Goal: Task Accomplishment & Management: Manage account settings

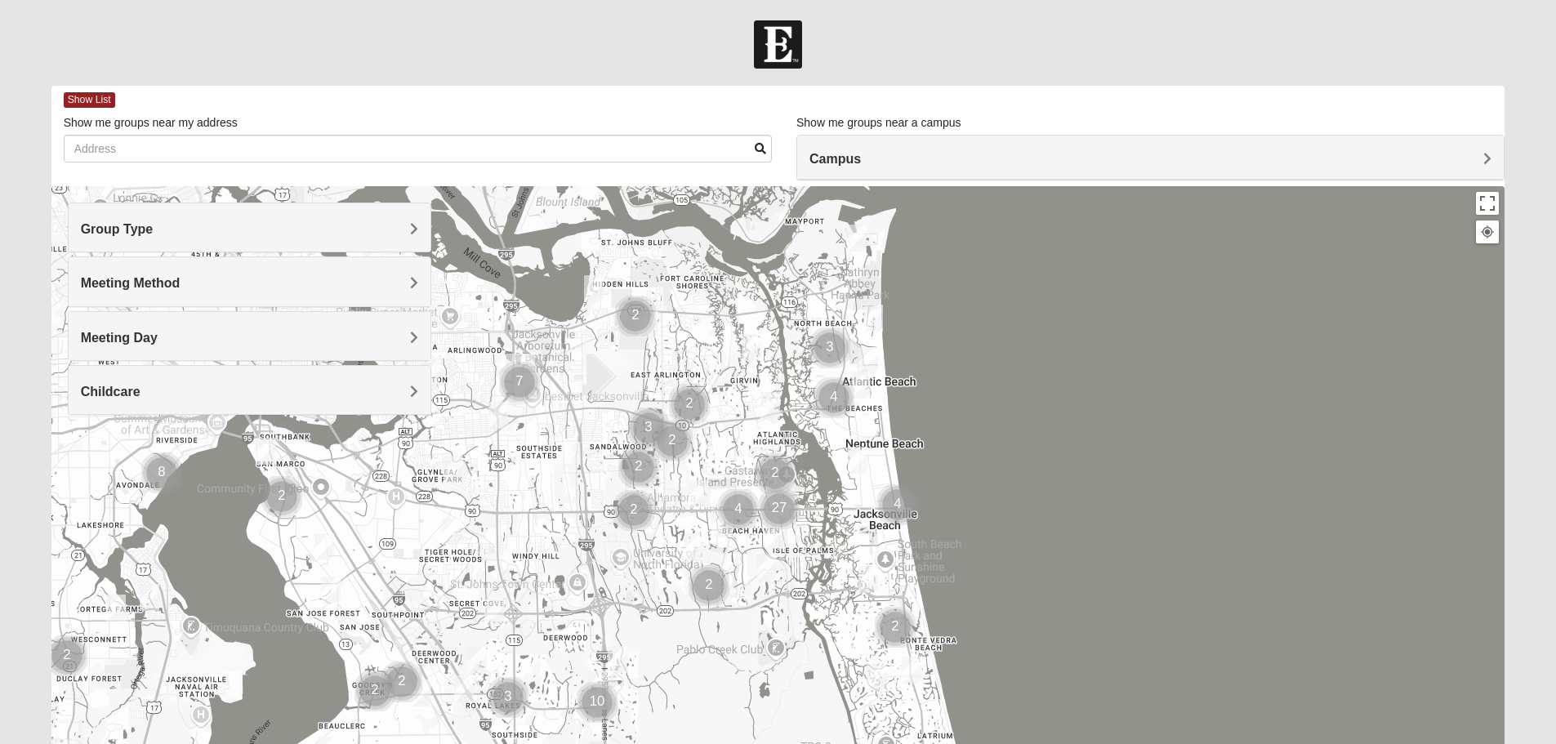
click at [261, 319] on div "Meeting Day" at bounding box center [250, 336] width 362 height 48
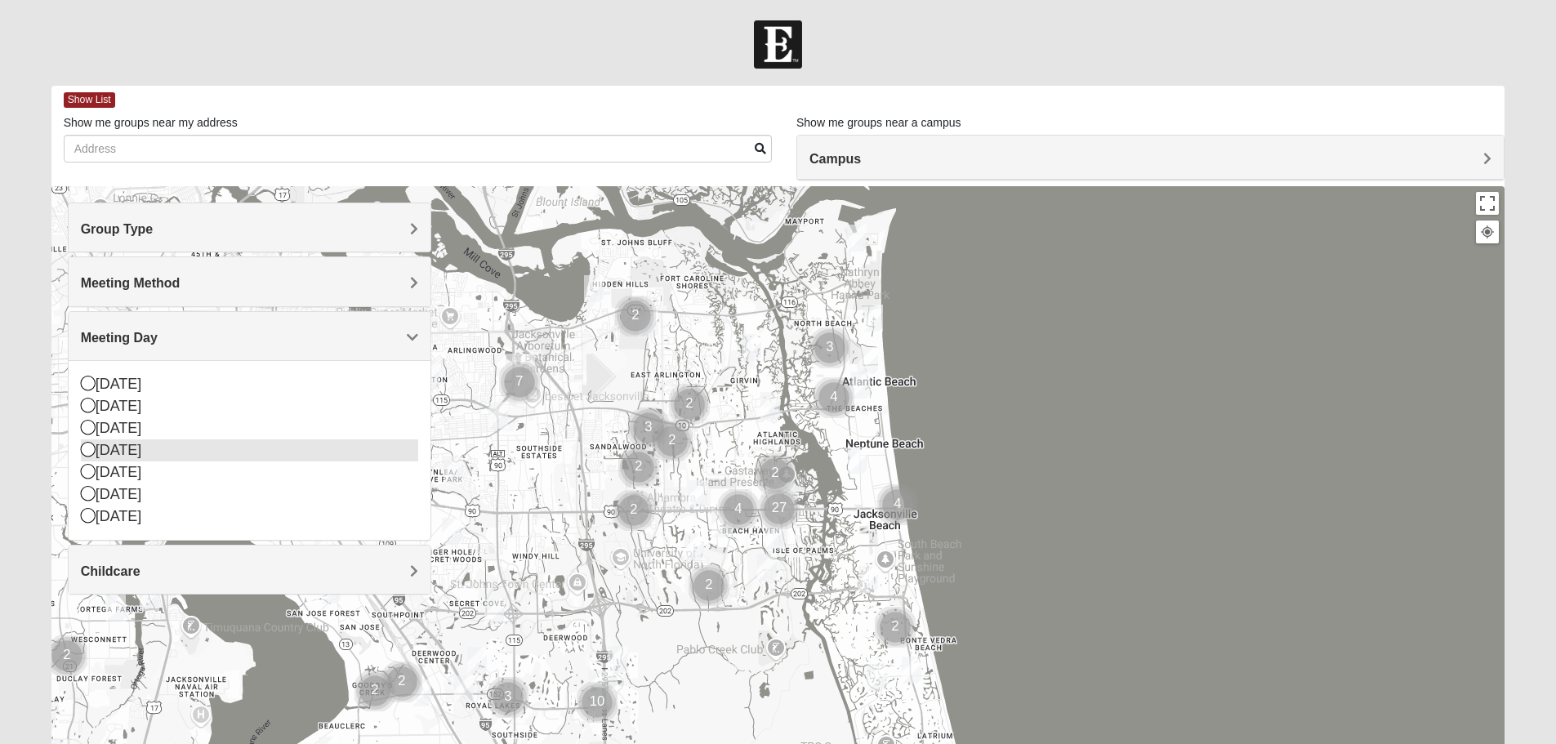
click at [157, 452] on div "[DATE]" at bounding box center [249, 450] width 337 height 22
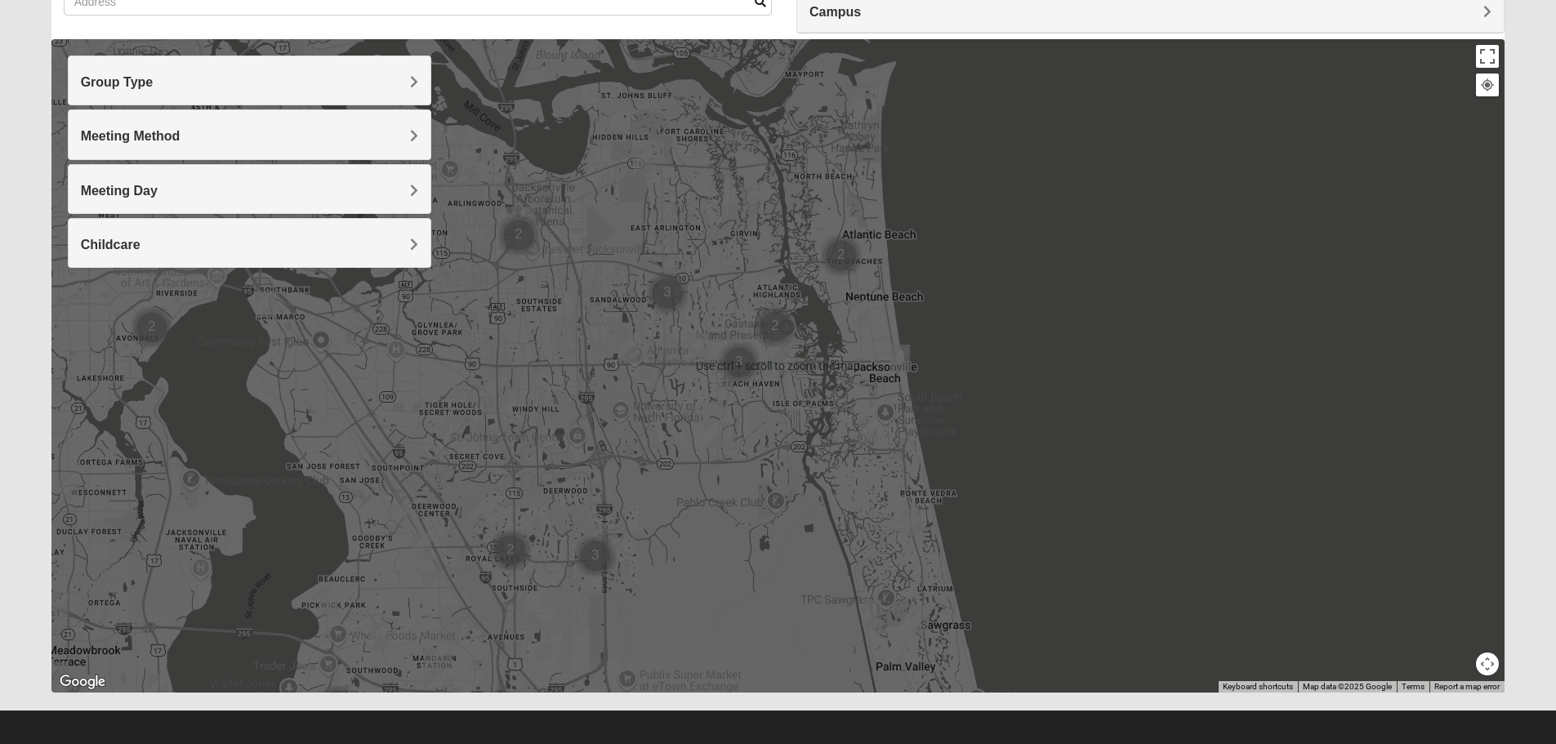
scroll to position [155, 0]
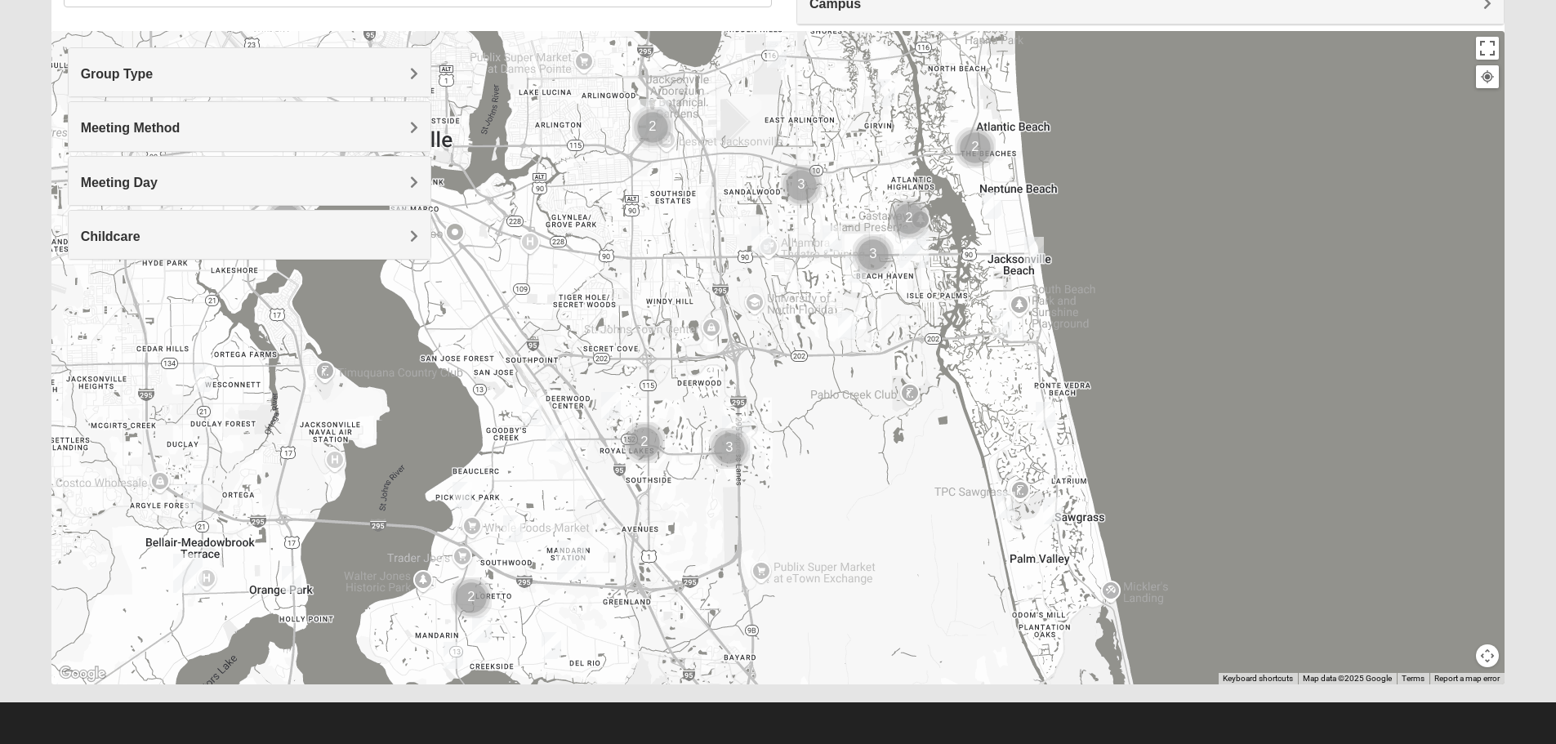
drag, startPoint x: 728, startPoint y: 587, endPoint x: 581, endPoint y: 401, distance: 237.3
click at [858, 486] on div at bounding box center [778, 357] width 1454 height 653
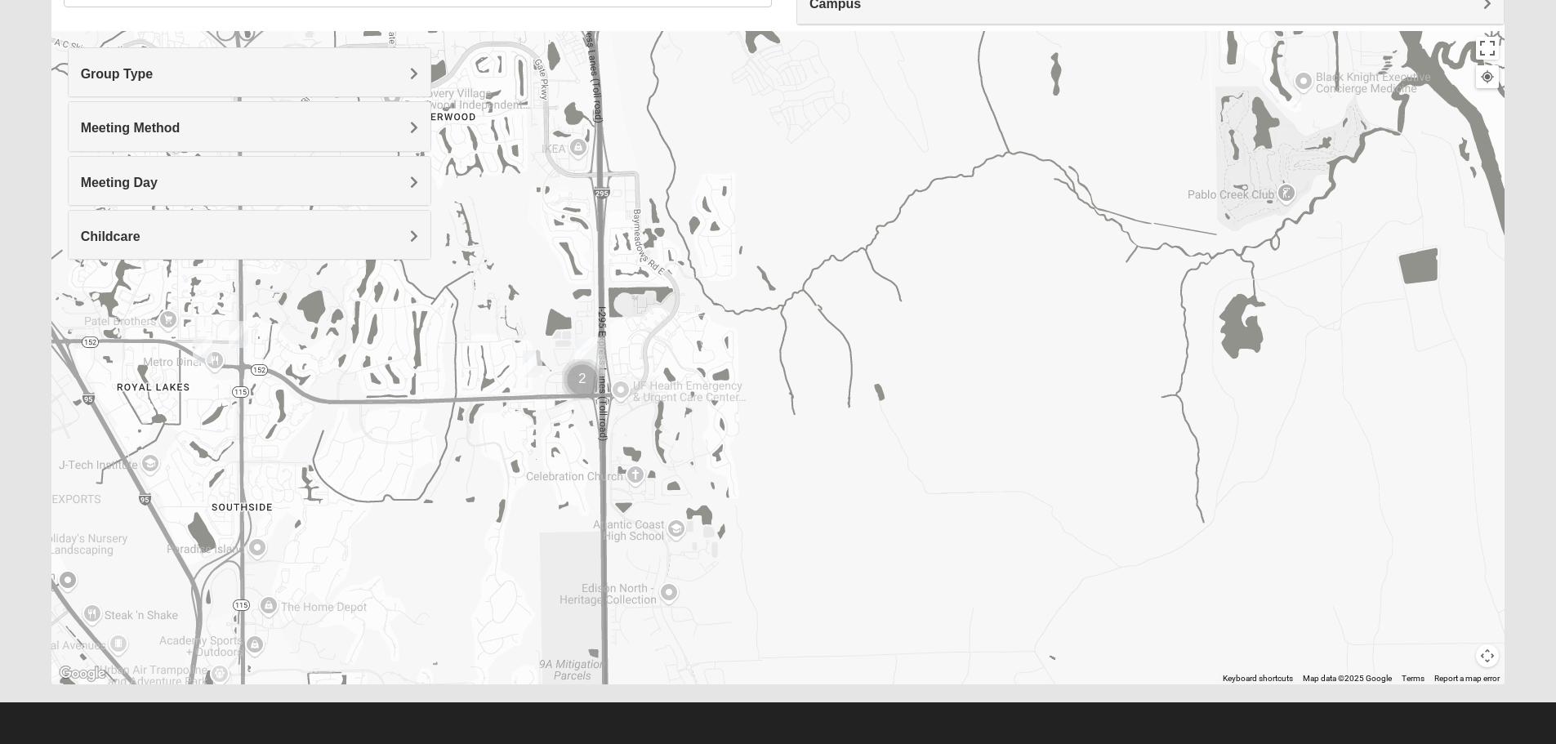
drag, startPoint x: 780, startPoint y: 466, endPoint x: 848, endPoint y: 410, distance: 88.2
click at [954, 569] on div at bounding box center [778, 357] width 1454 height 653
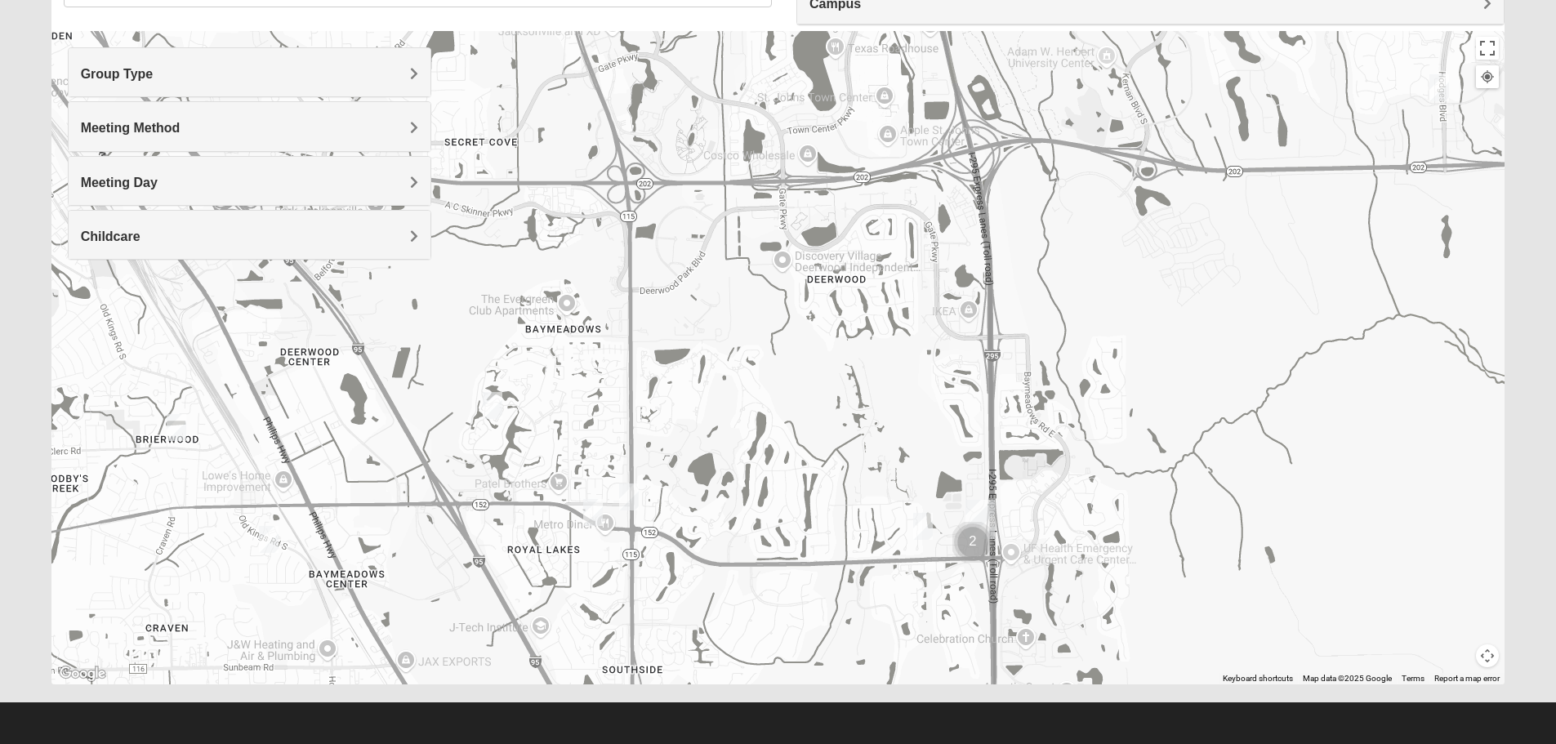
drag, startPoint x: 720, startPoint y: 219, endPoint x: 1106, endPoint y: 377, distance: 417.3
click at [1112, 374] on div at bounding box center [778, 357] width 1454 height 653
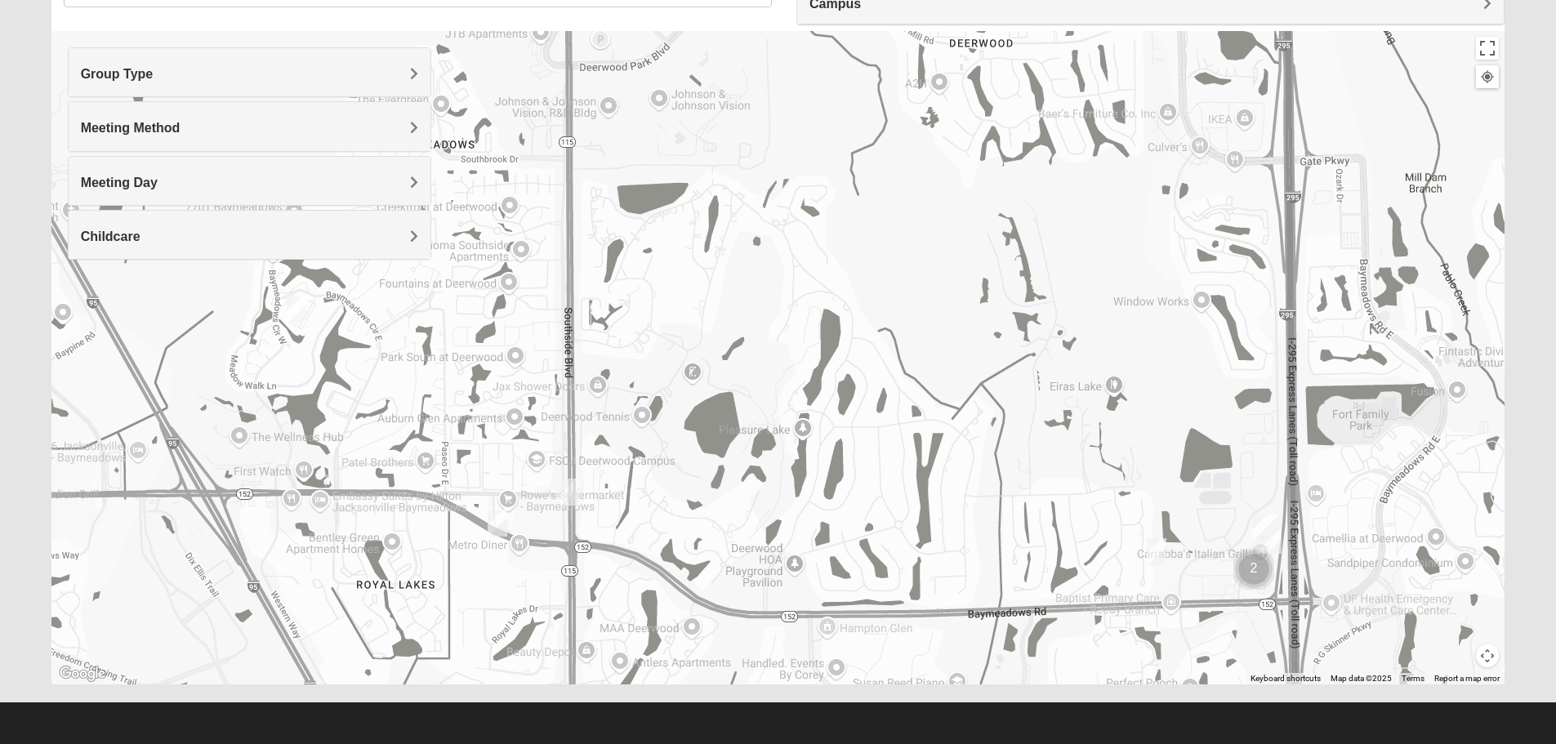
click at [701, 493] on div at bounding box center [778, 357] width 1454 height 653
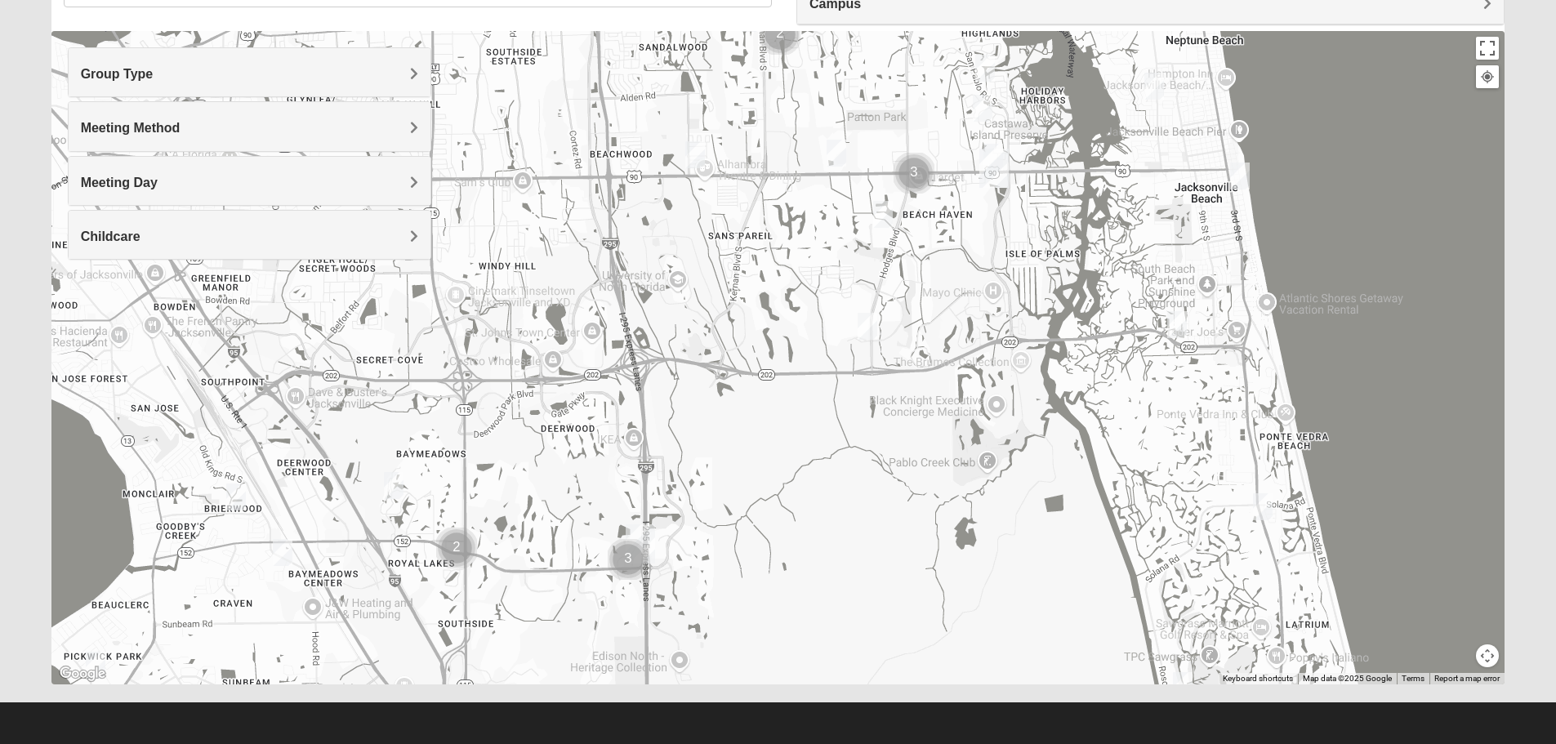
drag, startPoint x: 810, startPoint y: 328, endPoint x: 891, endPoint y: 513, distance: 201.5
click at [891, 513] on div at bounding box center [778, 357] width 1454 height 653
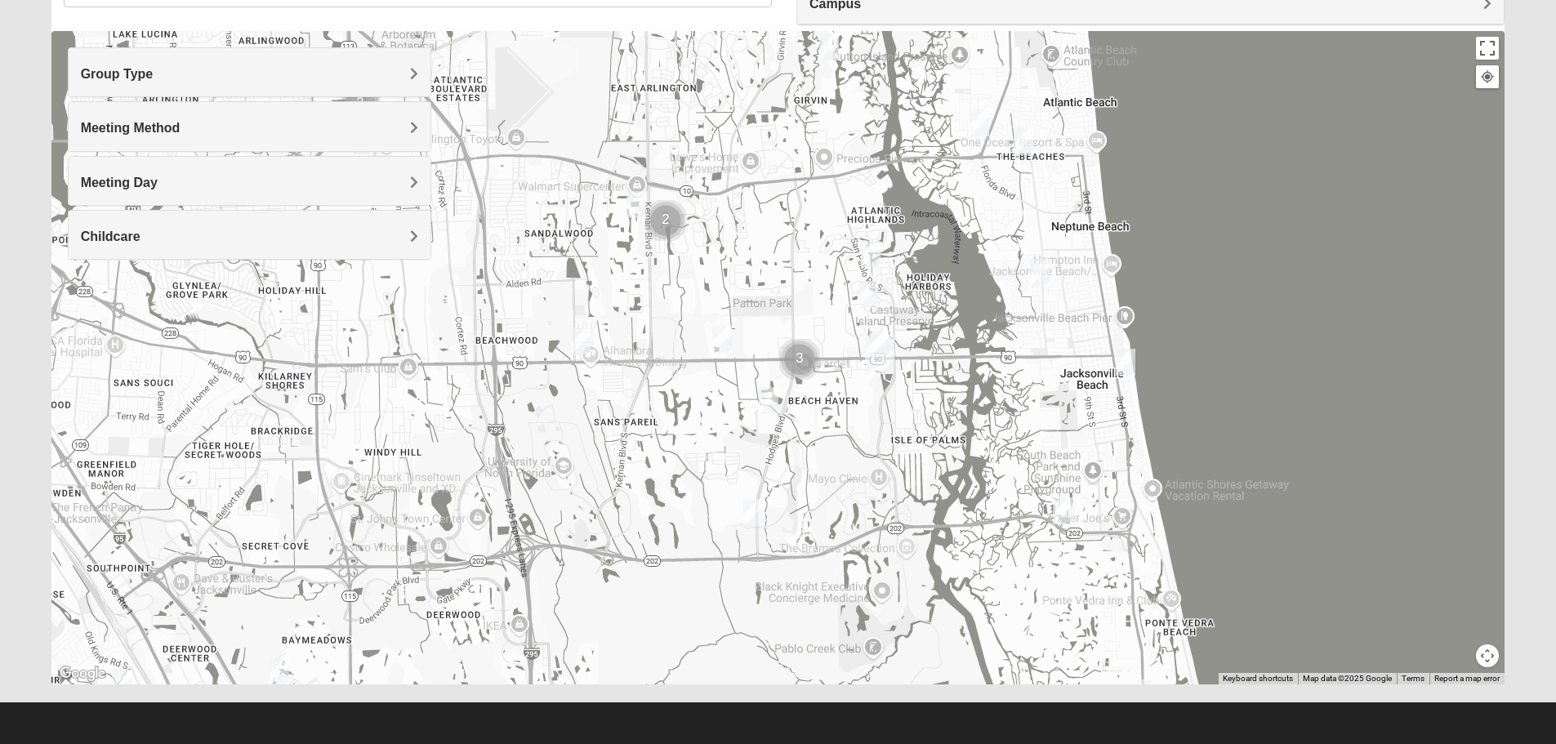
drag, startPoint x: 946, startPoint y: 304, endPoint x: 849, endPoint y: 437, distance: 164.8
click at [876, 476] on div at bounding box center [778, 357] width 1454 height 653
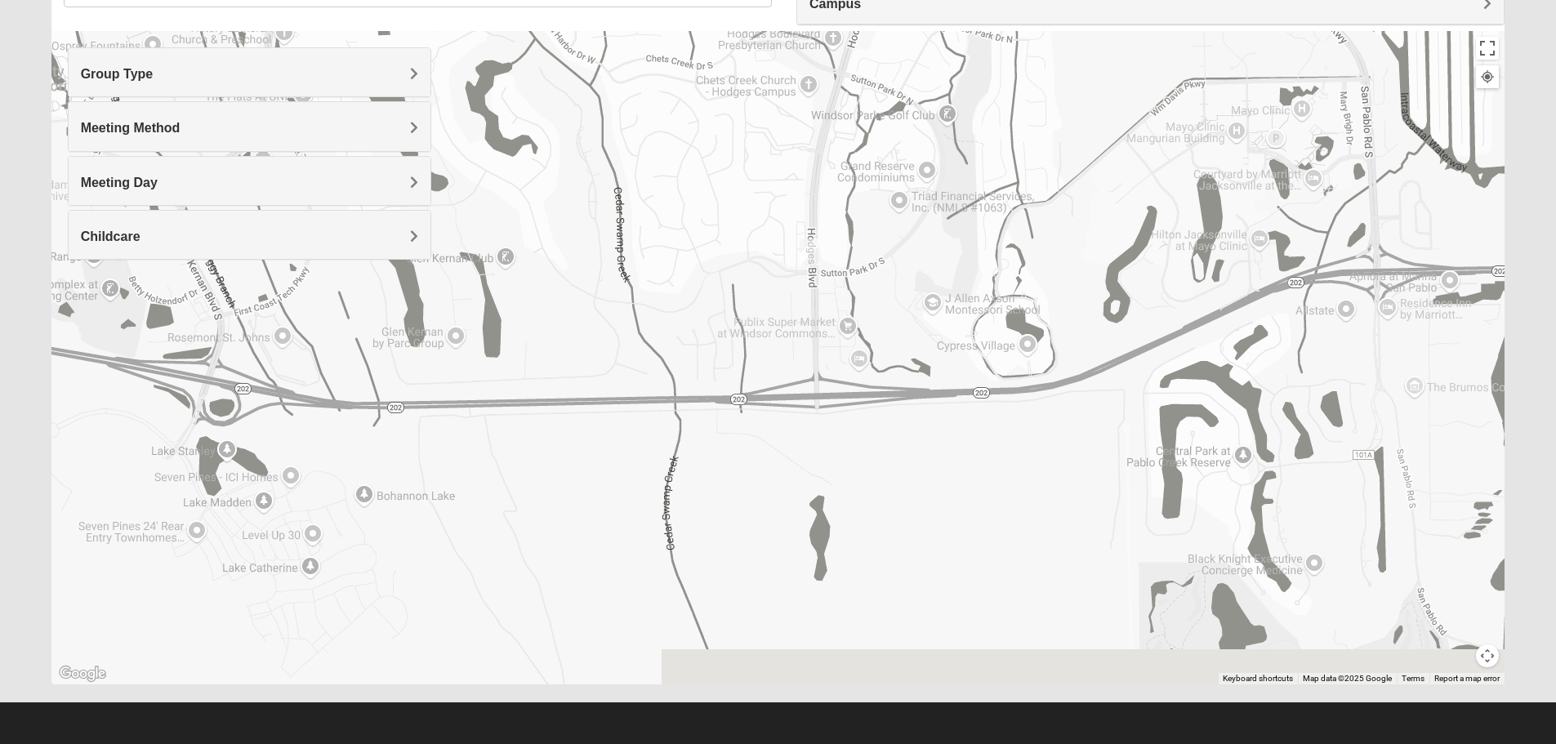
drag, startPoint x: 718, startPoint y: 558, endPoint x: 954, endPoint y: -15, distance: 619.3
click at [954, 0] on html "Log In Find A Group Error Show List Loading Groups" at bounding box center [778, 294] width 1556 height 899
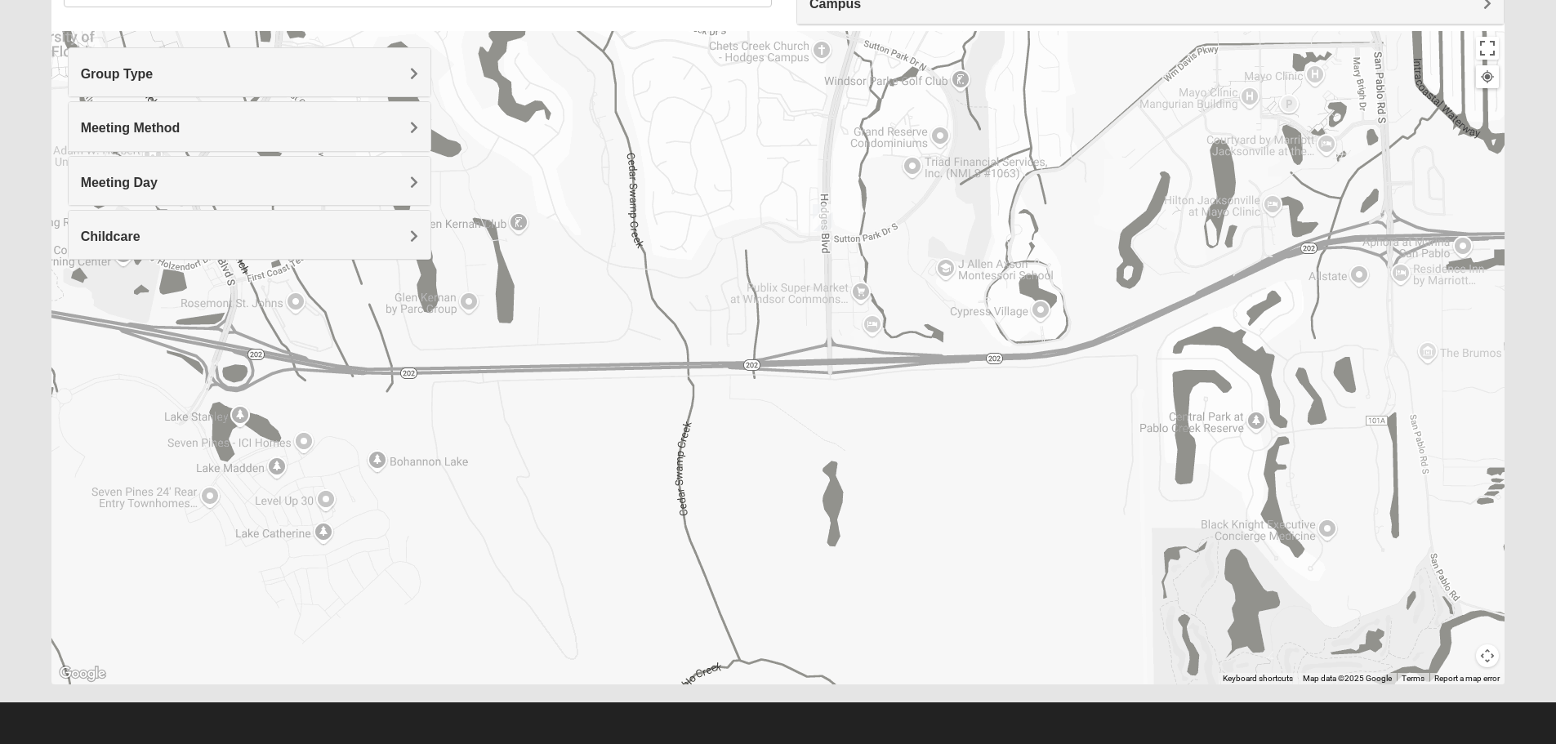
click at [816, 218] on img "Mens Howard/Glee 32224" at bounding box center [823, 217] width 20 height 27
click at [959, 116] on button "Close" at bounding box center [944, 123] width 39 height 39
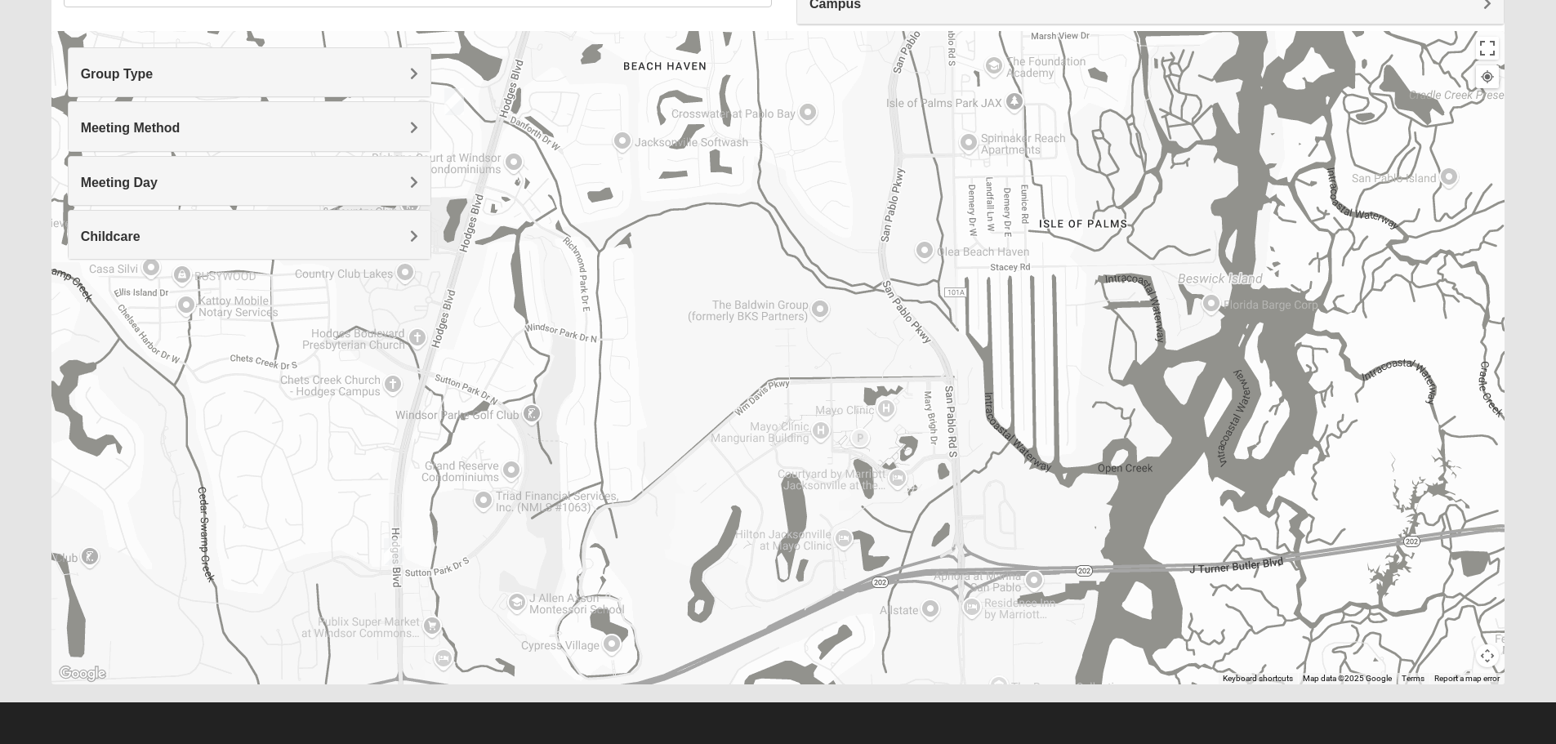
drag, startPoint x: 1219, startPoint y: 211, endPoint x: 787, endPoint y: 544, distance: 545.0
click at [787, 544] on div at bounding box center [778, 357] width 1454 height 653
click at [399, 557] on img "Mens Howard/Glee 32224" at bounding box center [394, 551] width 20 height 27
click at [533, 445] on button "Close" at bounding box center [515, 457] width 39 height 39
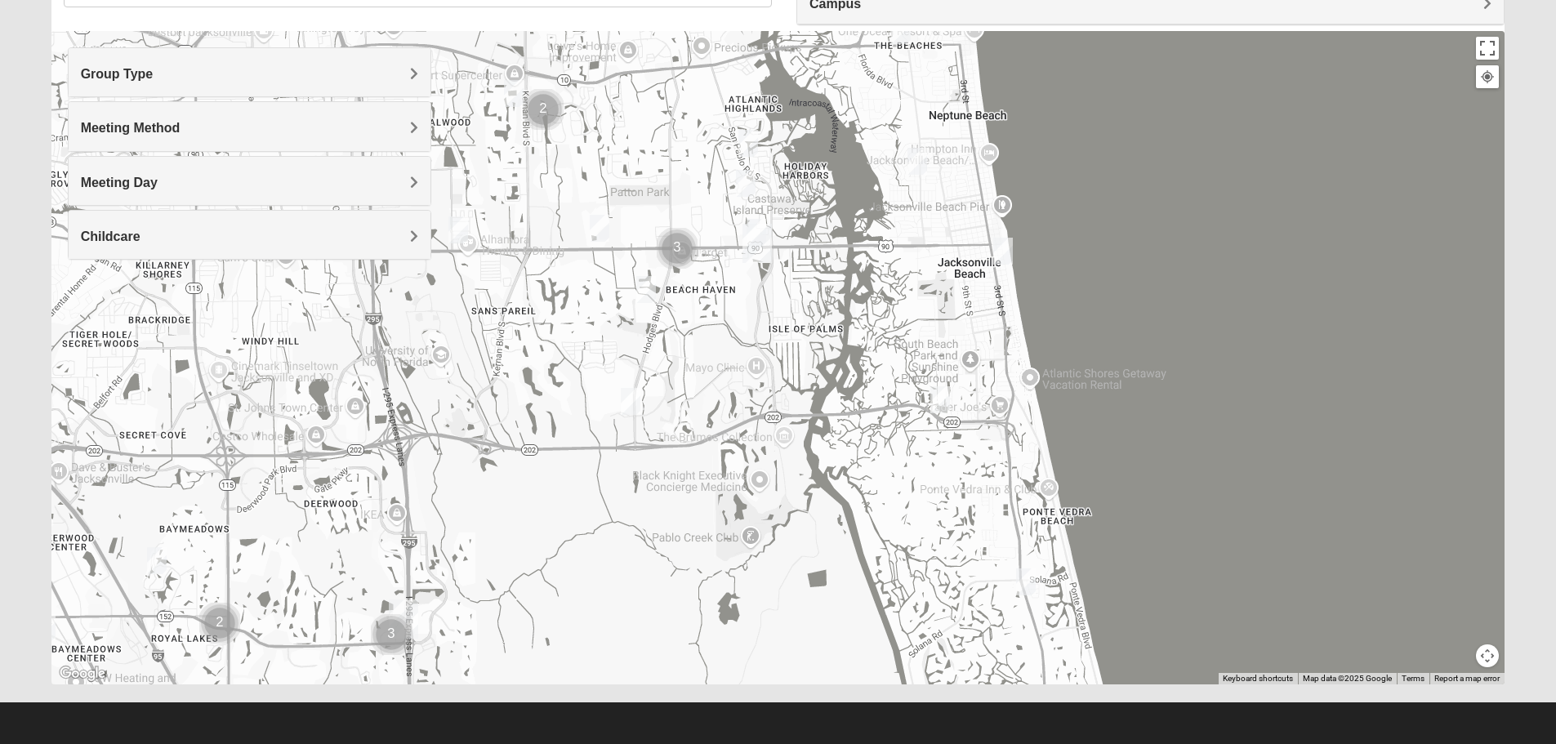
drag, startPoint x: 738, startPoint y: 373, endPoint x: 706, endPoint y: 386, distance: 34.1
click at [715, 371] on div at bounding box center [778, 357] width 1454 height 653
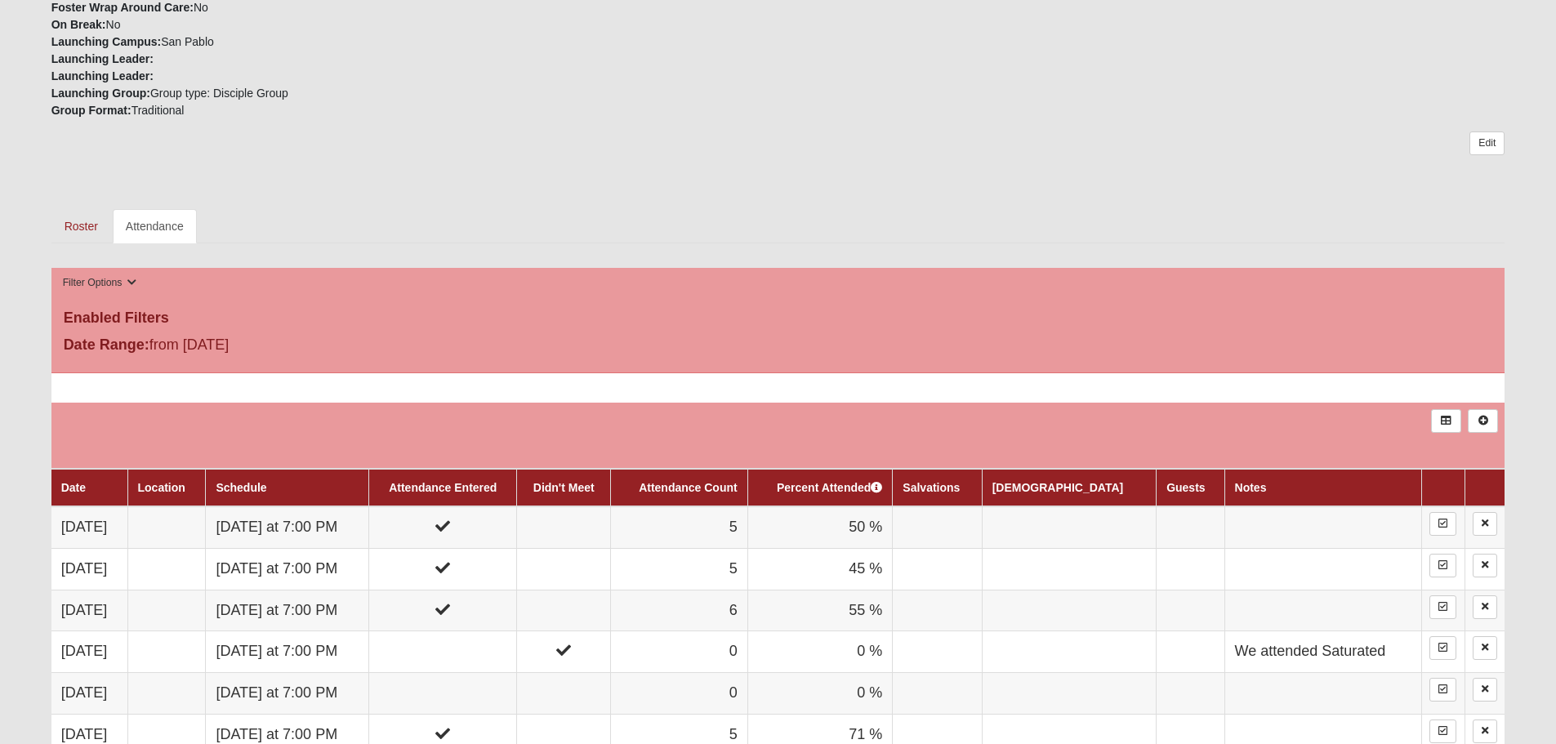
scroll to position [572, 0]
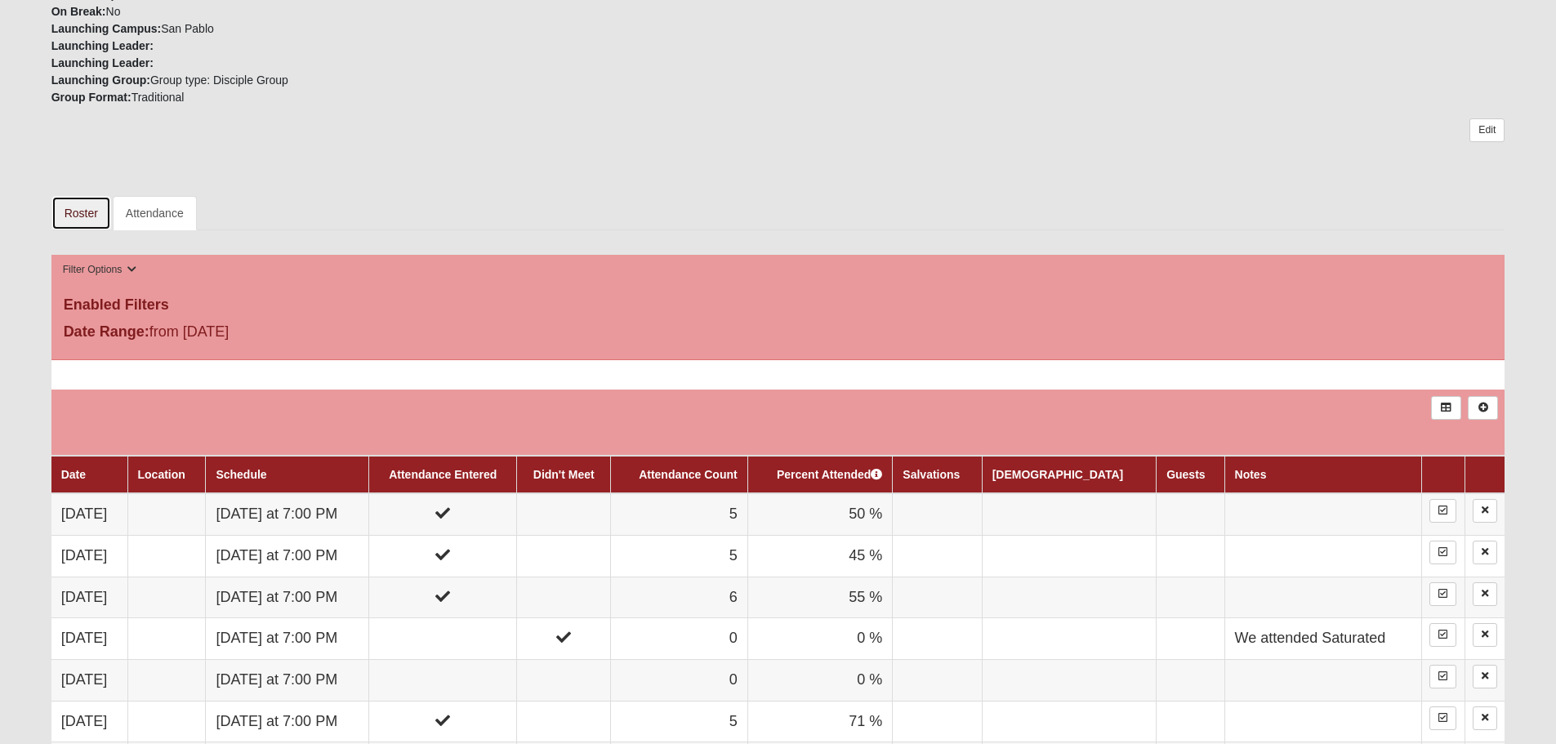
click at [84, 219] on link "Roster" at bounding box center [81, 213] width 60 height 34
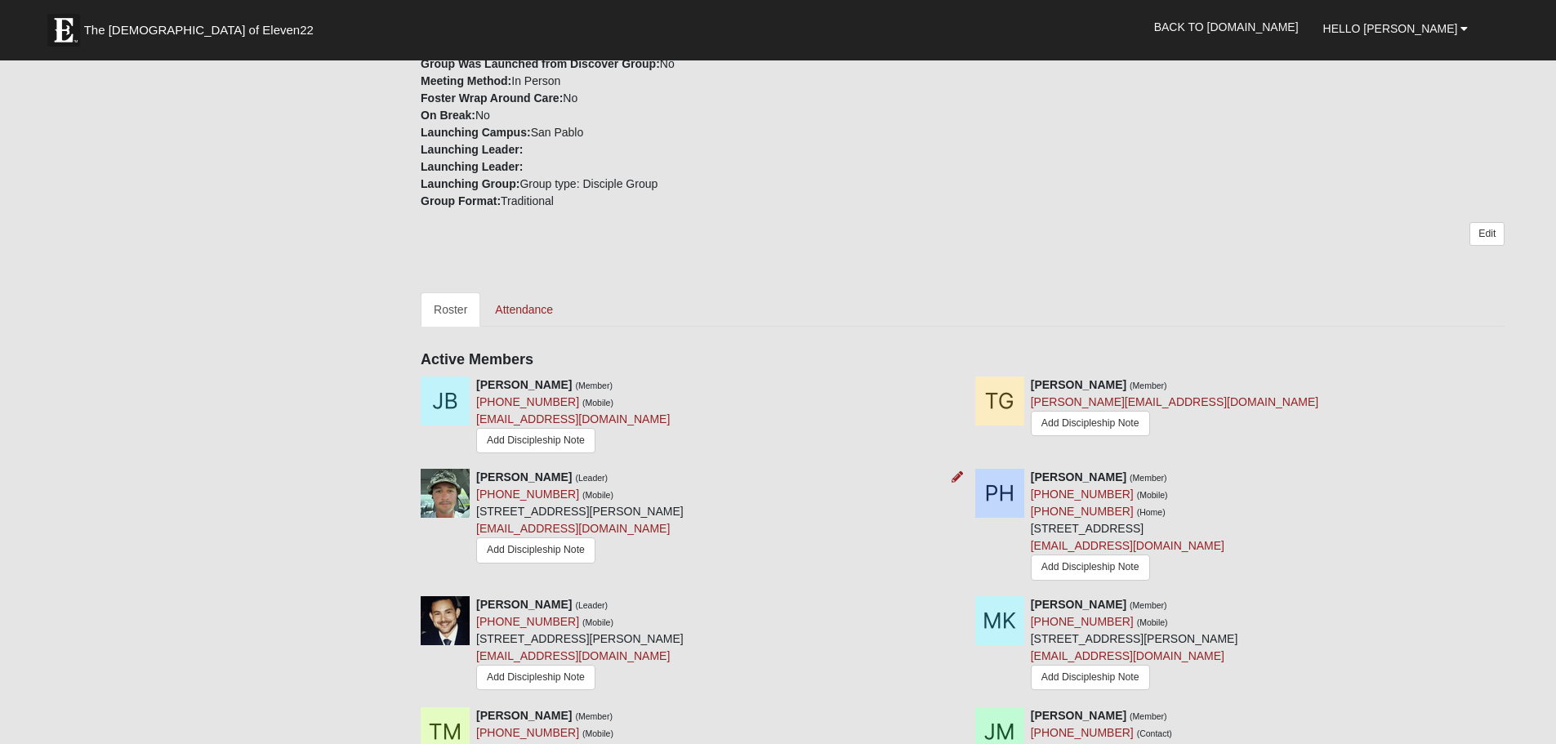
scroll to position [408, 0]
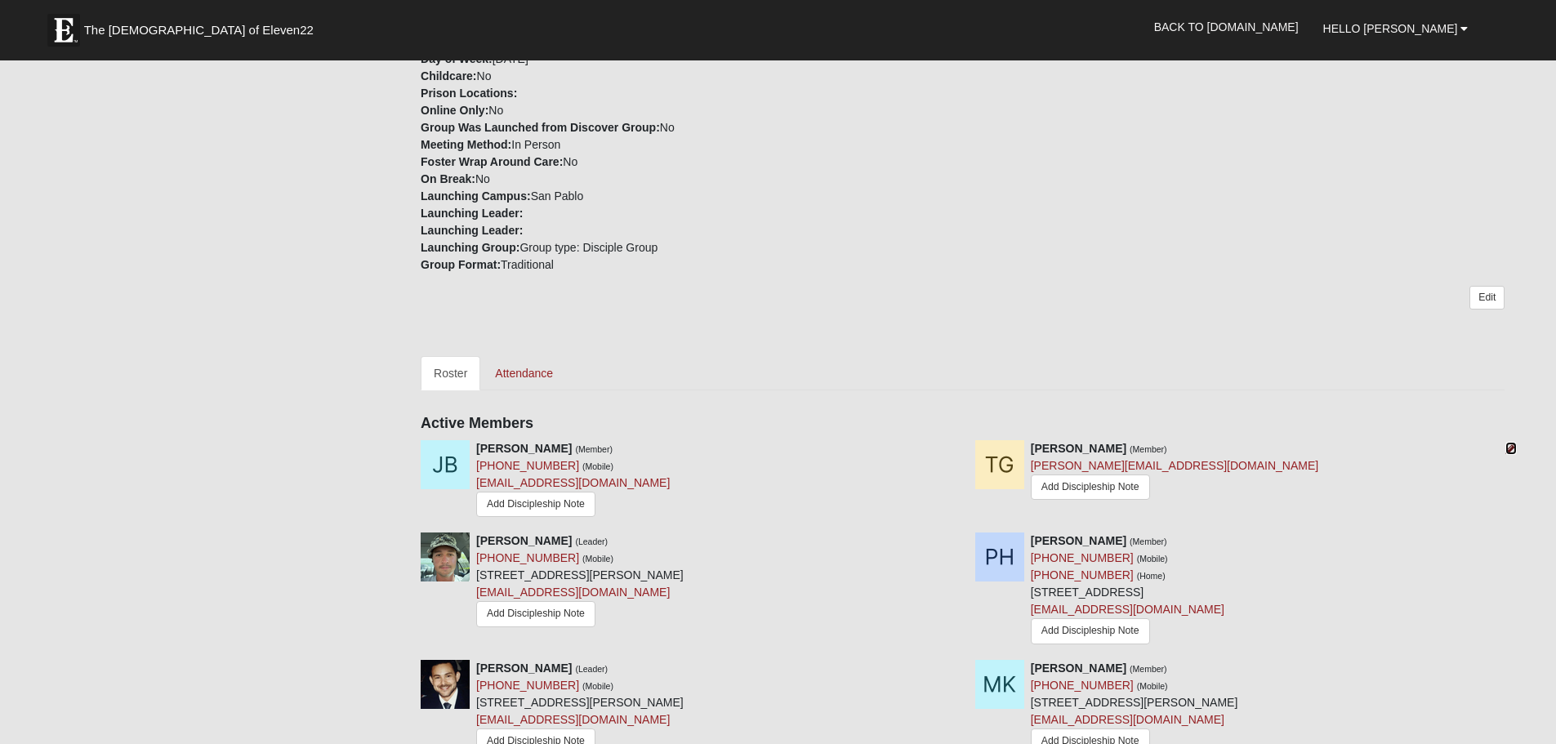
click at [1512, 447] on icon at bounding box center [1510, 448] width 11 height 11
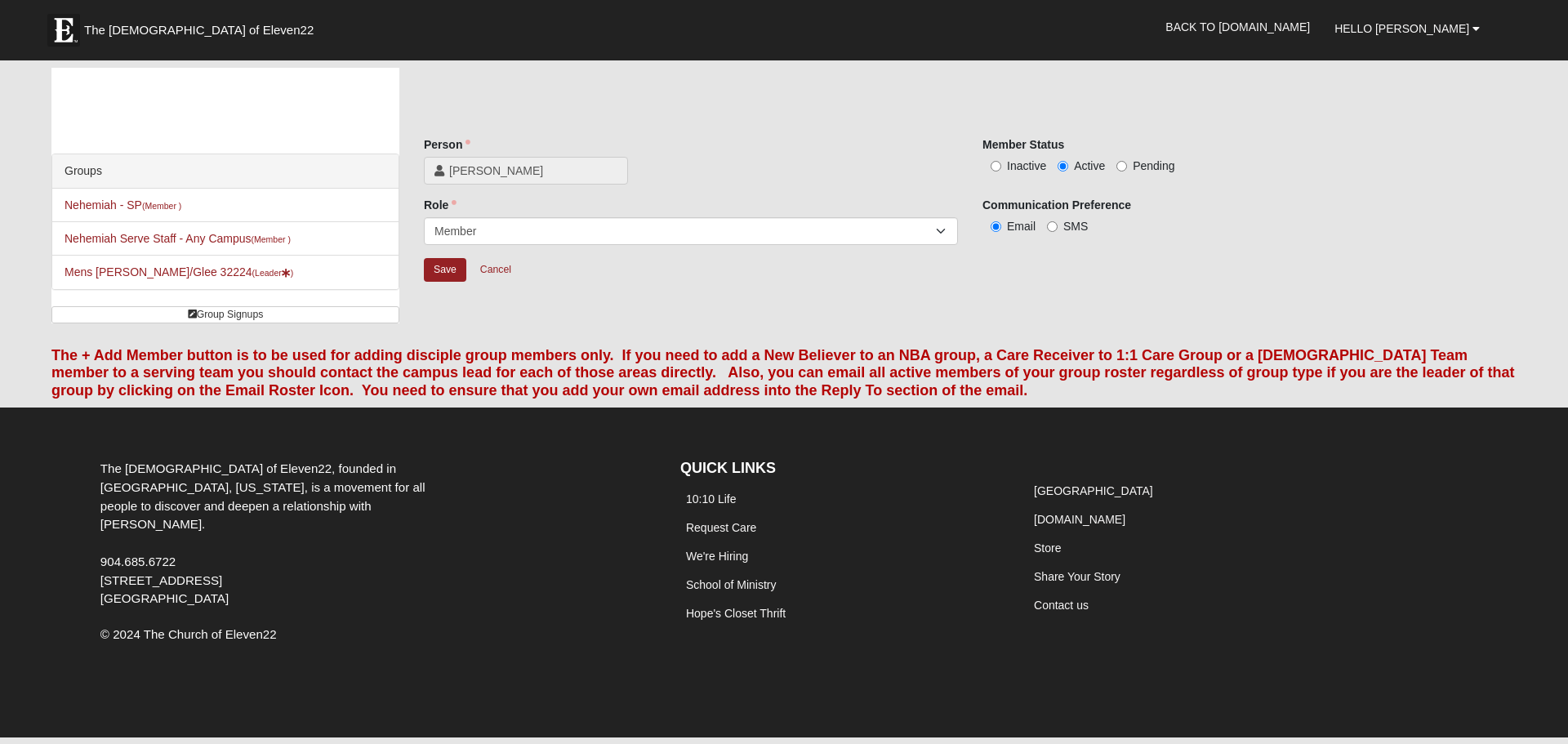
click at [459, 177] on span "Thomas Geis" at bounding box center [533, 171] width 168 height 16
click at [443, 169] on icon at bounding box center [440, 170] width 10 height 11
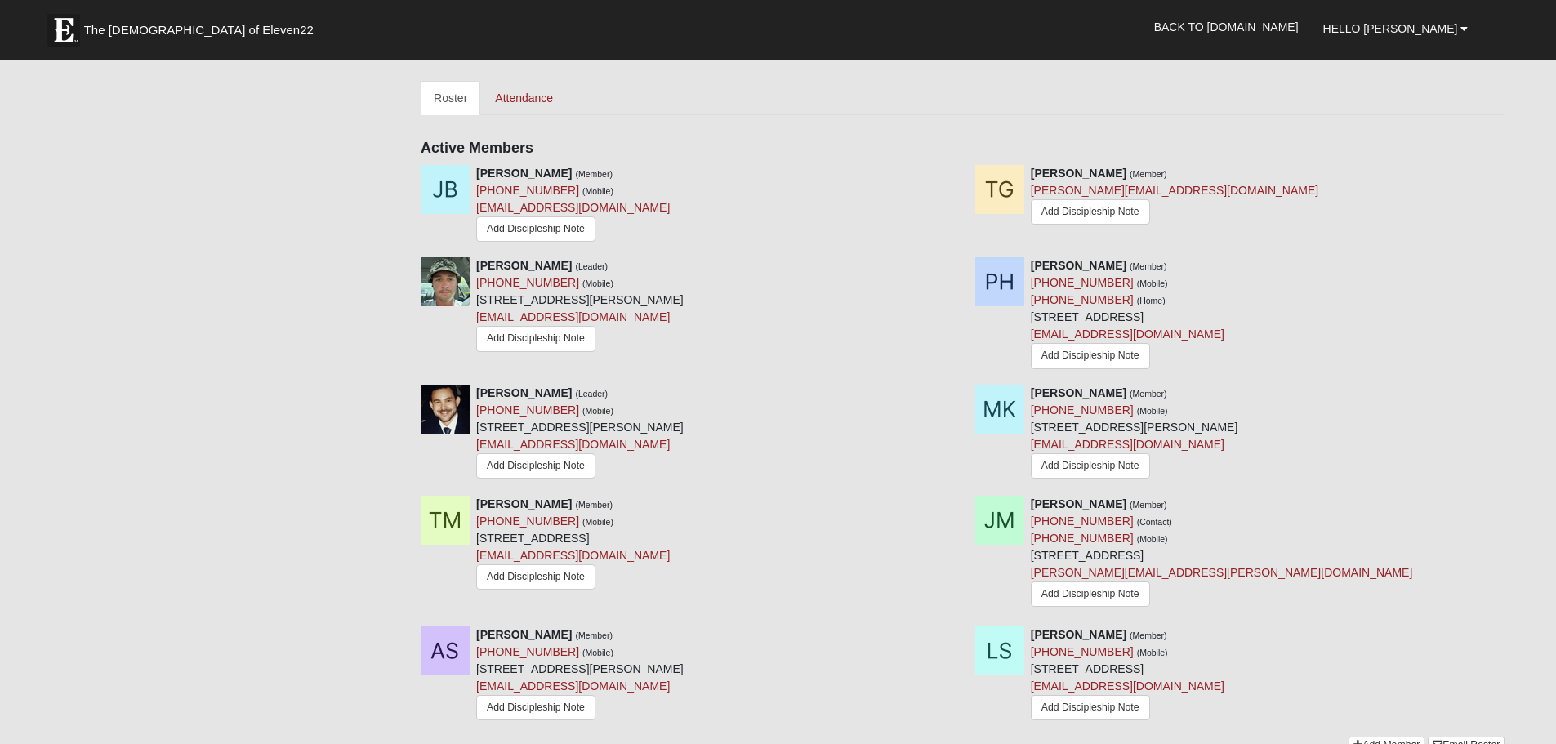
scroll to position [898, 0]
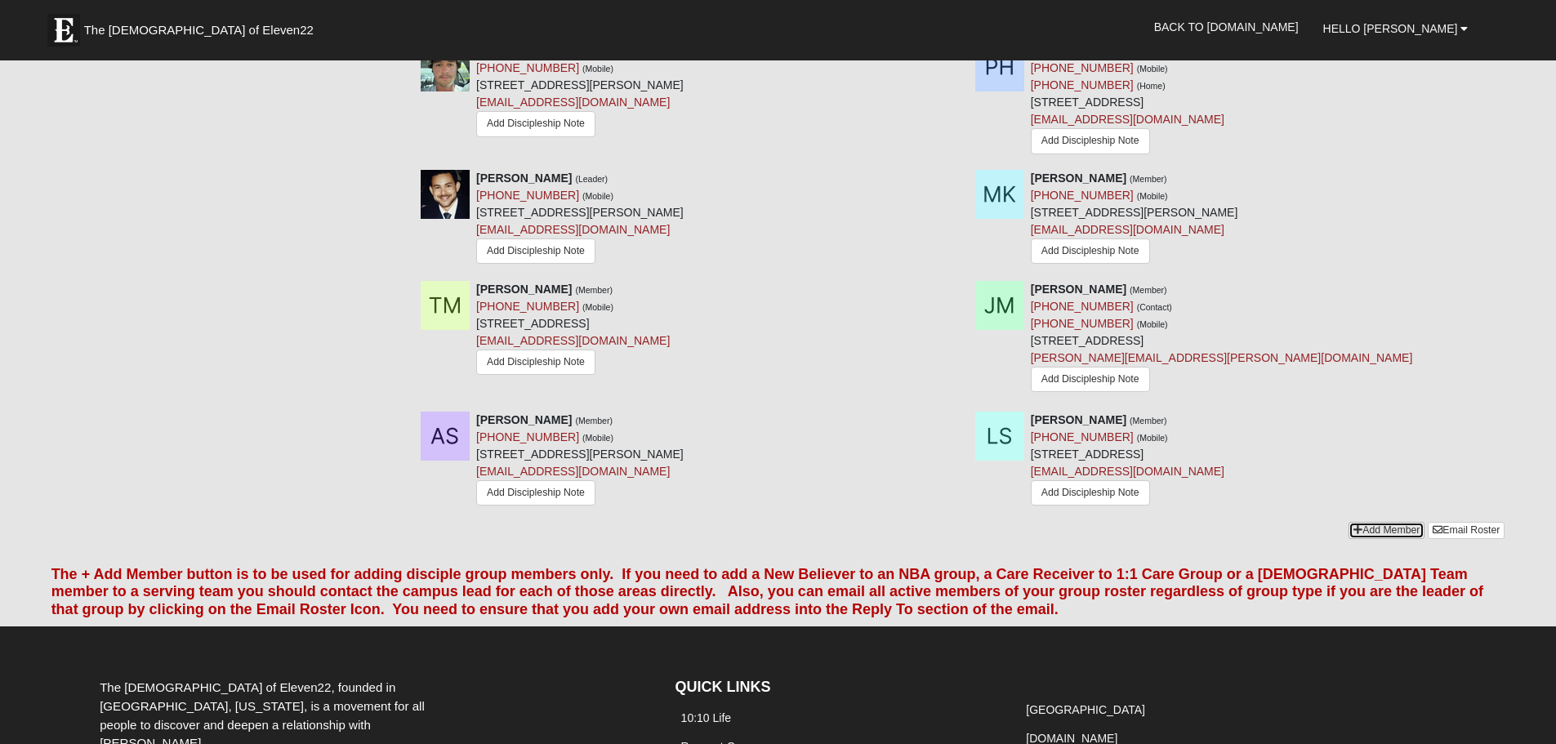
click at [1366, 533] on link "Add Member" at bounding box center [1387, 530] width 76 height 17
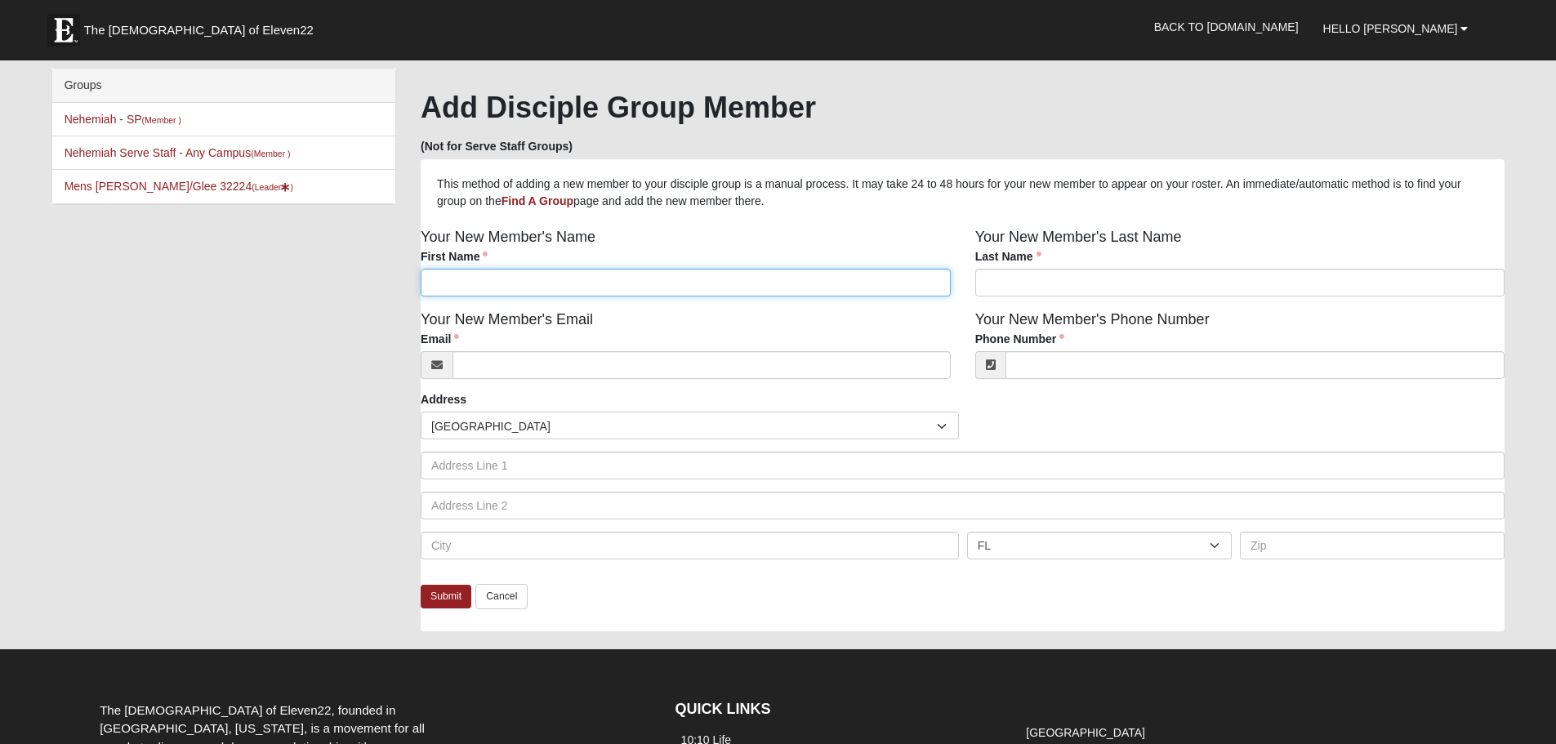
click at [771, 283] on input "First Name" at bounding box center [686, 283] width 530 height 28
type input "[PERSON_NAME]"
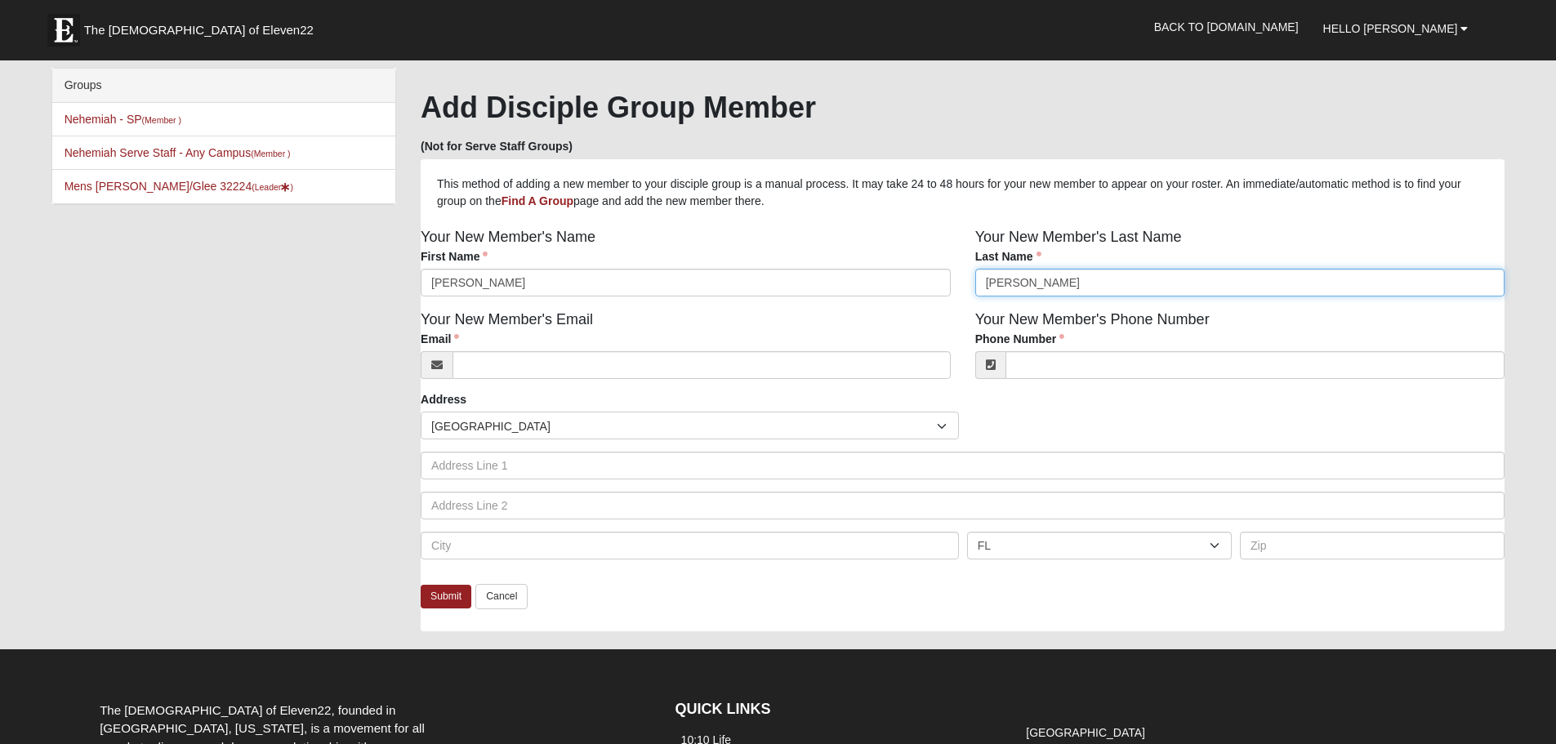
type input "Snedden"
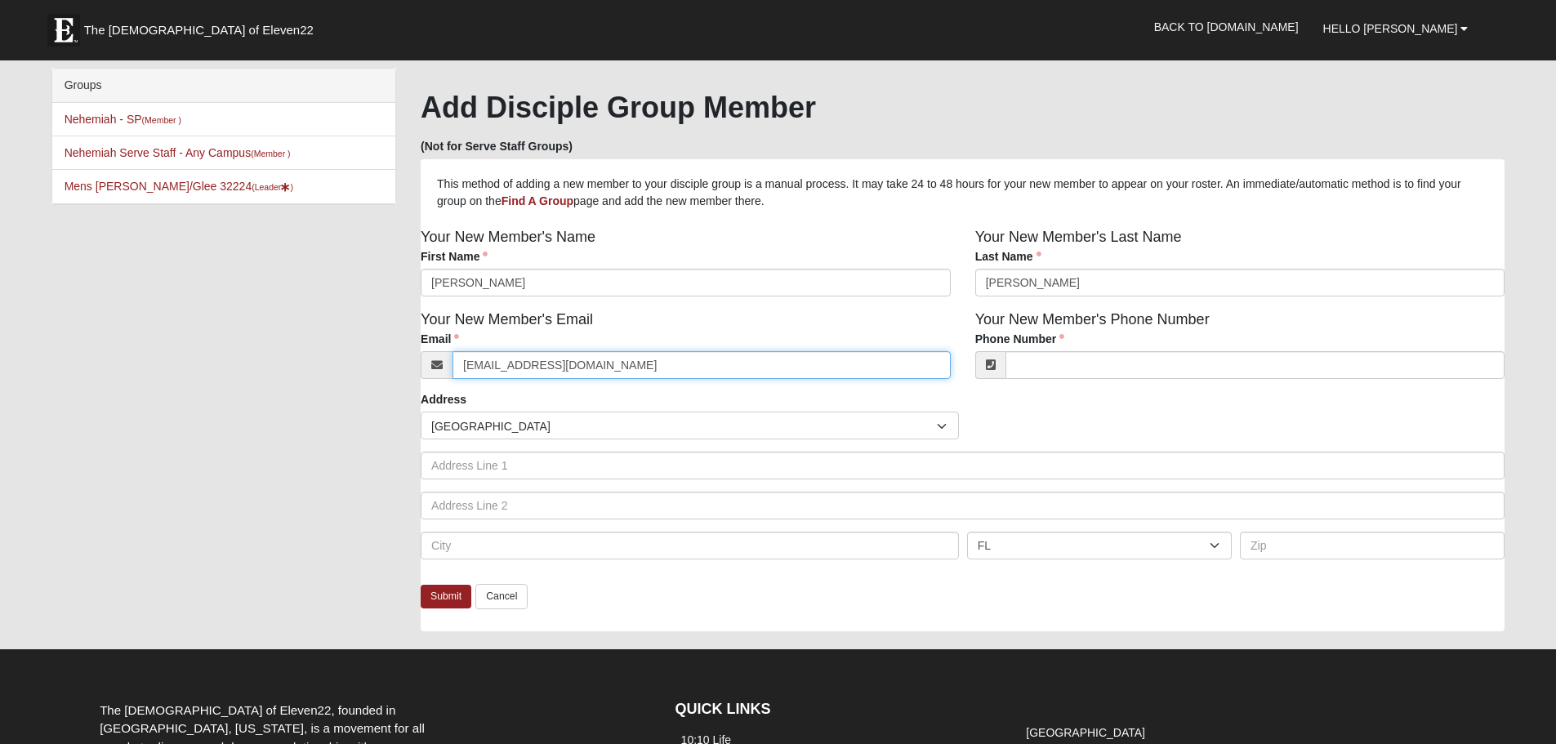
type input "drmichaelsnedden@yahoo.com"
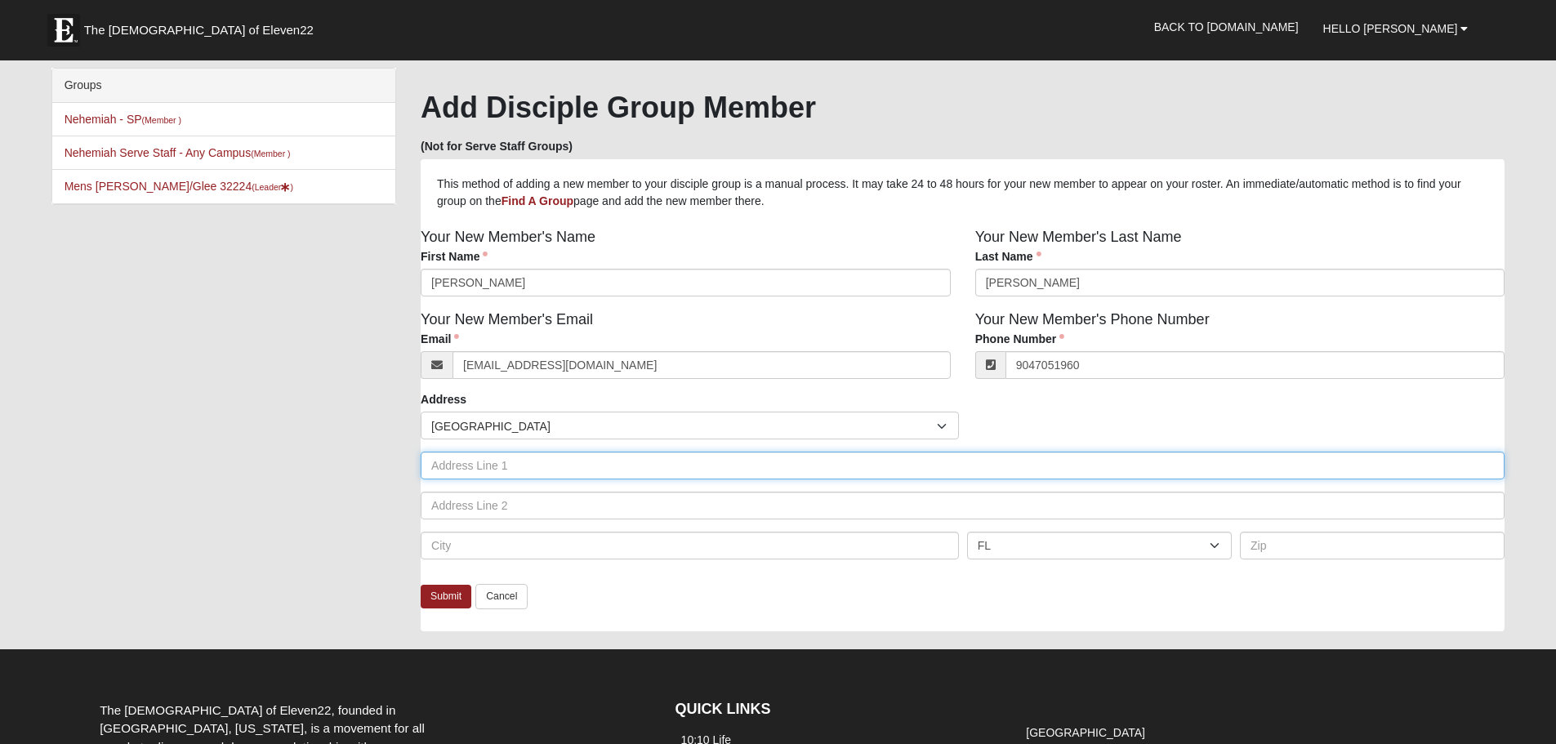
type input "(904) 705-1960"
click at [706, 474] on input "text" at bounding box center [963, 466] width 1084 height 28
type input "124 Belvedre Pl"
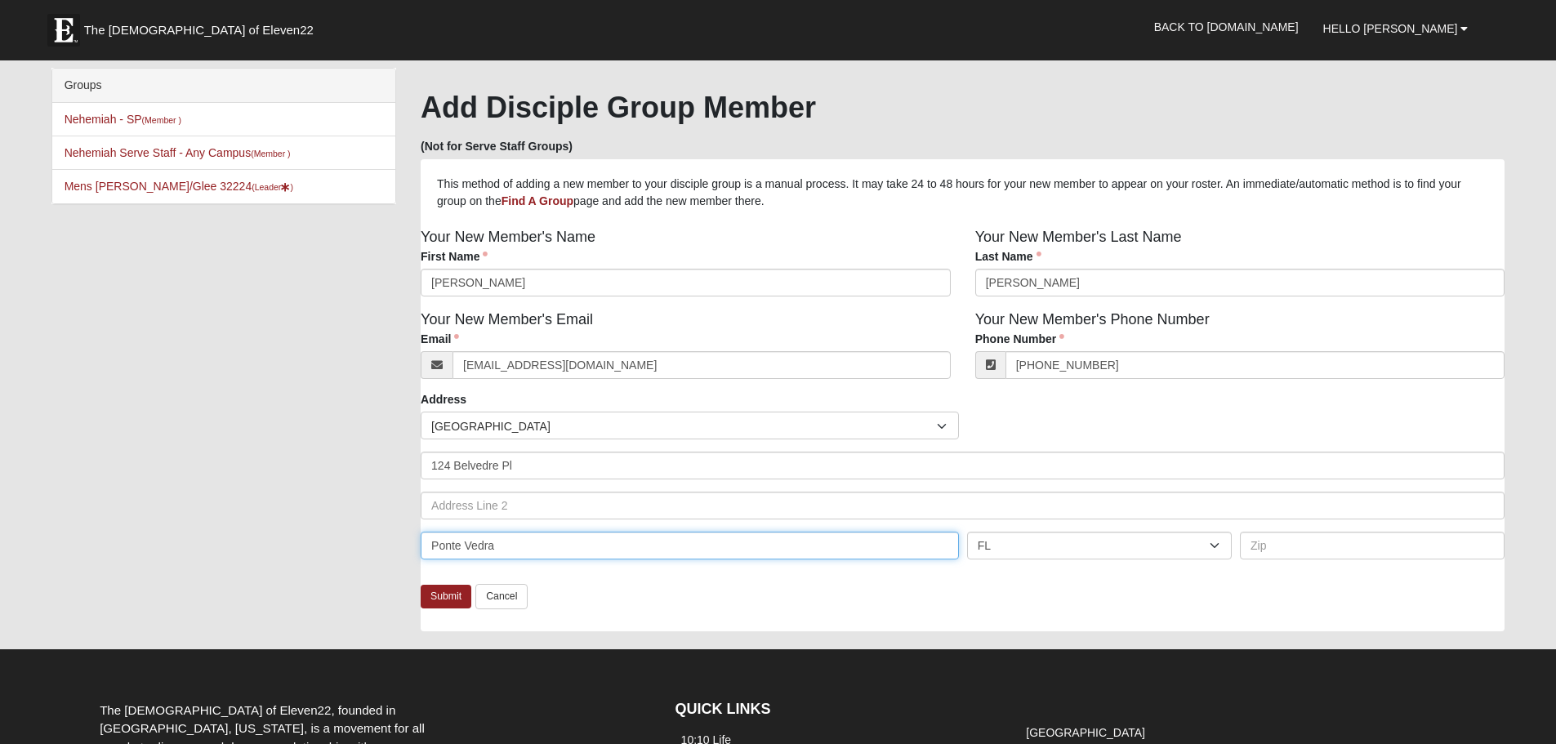
type input "Ponte Vedra"
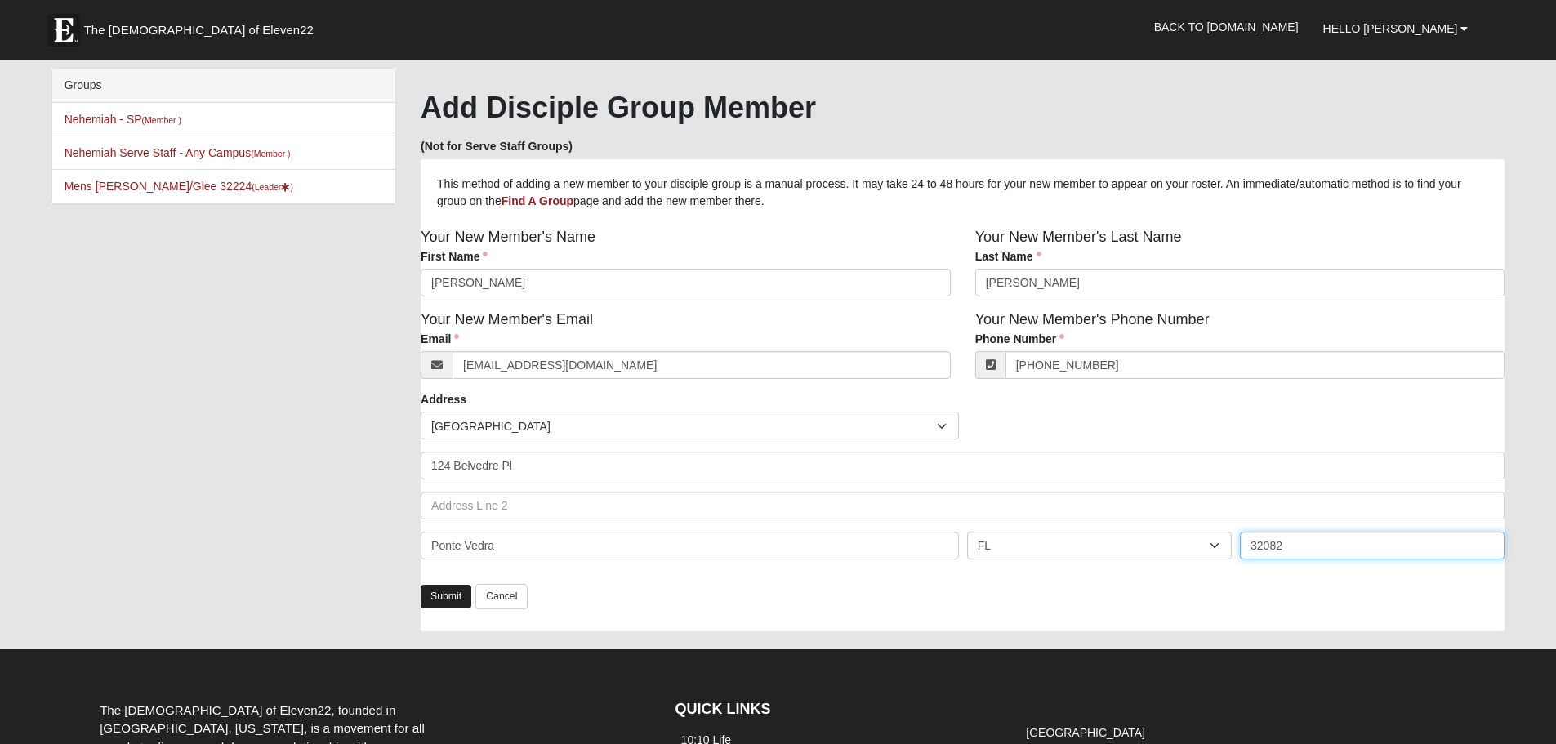
type input "32082"
click at [444, 592] on link "Submit" at bounding box center [446, 597] width 51 height 24
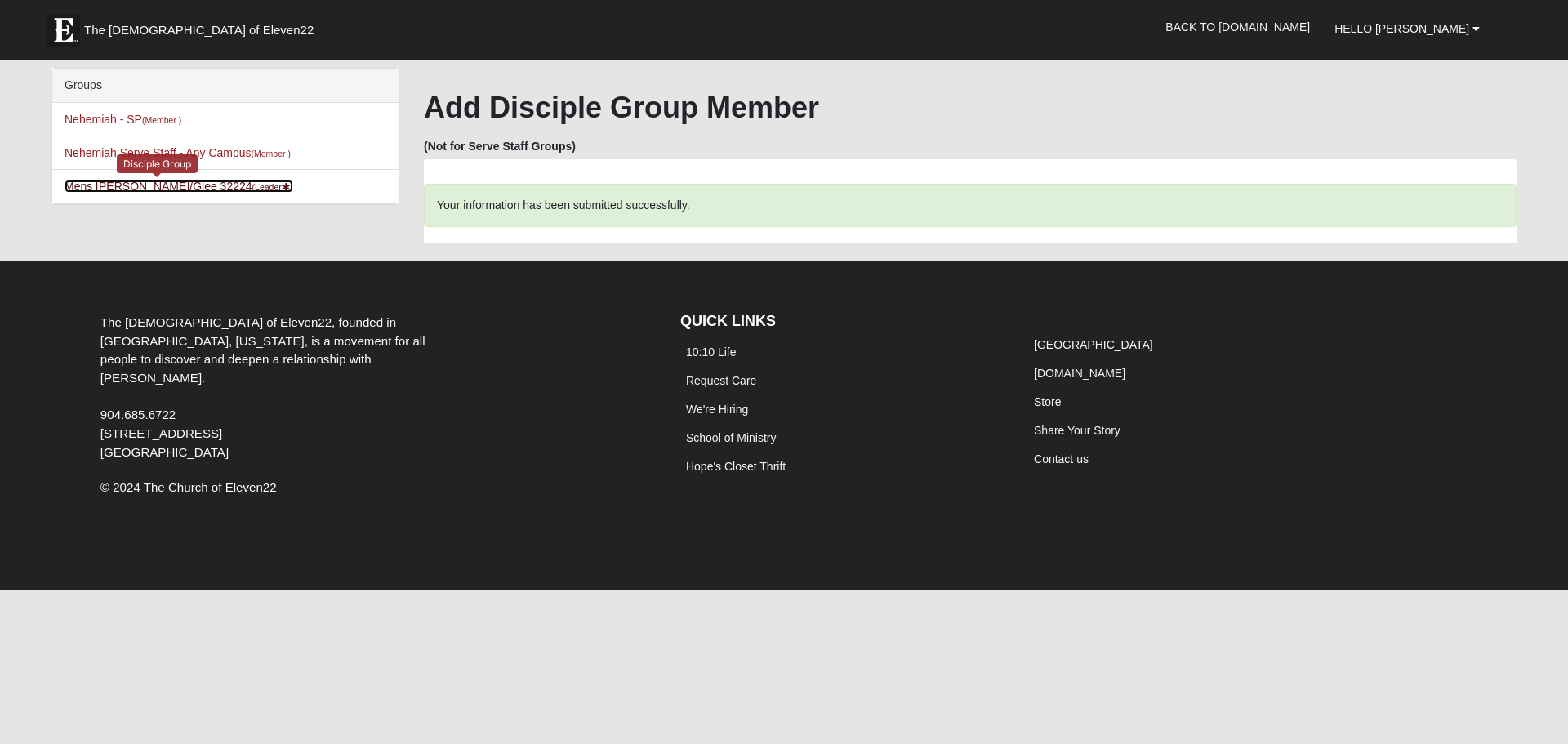
click at [142, 191] on link "Mens Howard/Glee 32224 (Leader )" at bounding box center [179, 186] width 229 height 13
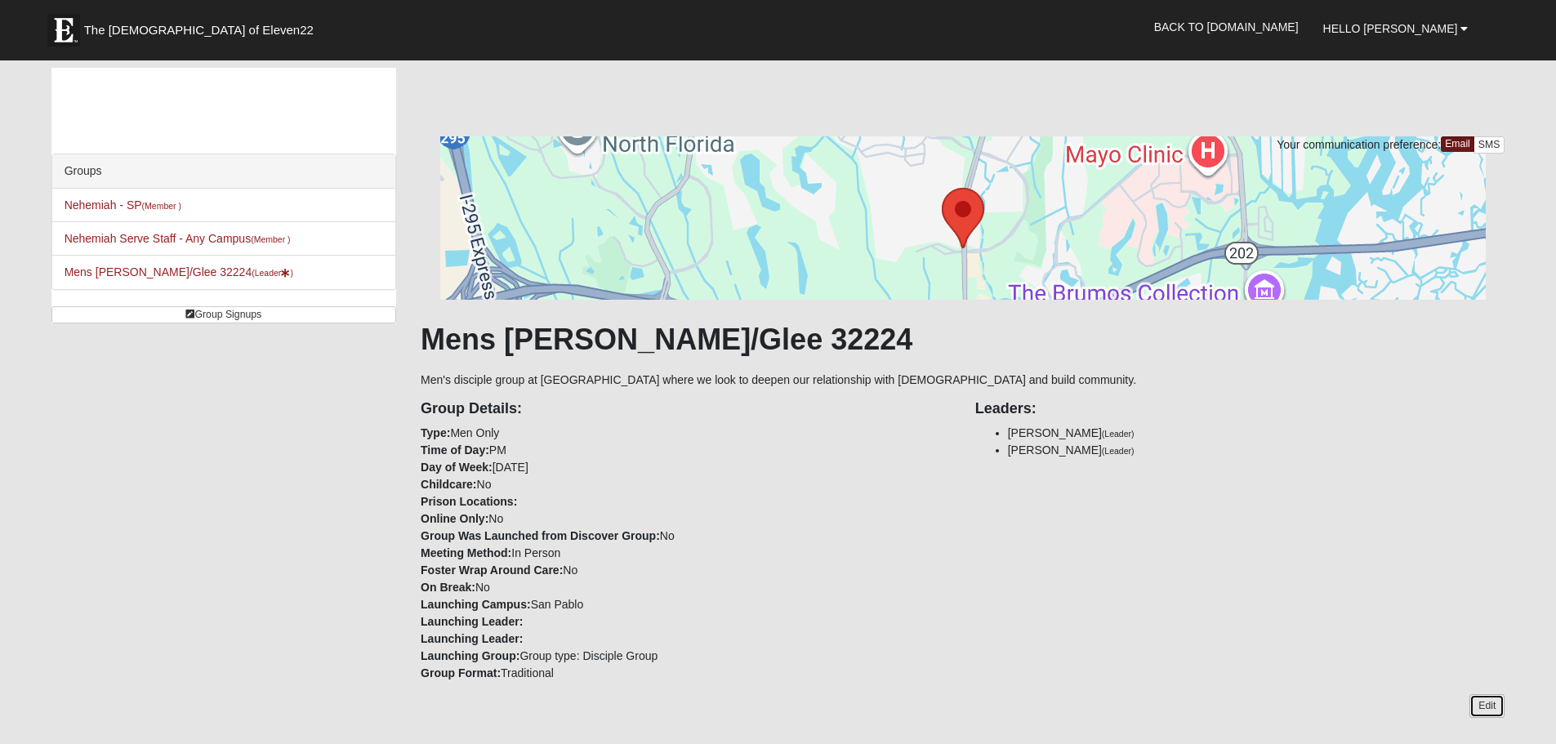
click at [1497, 706] on link "Edit" at bounding box center [1486, 706] width 35 height 24
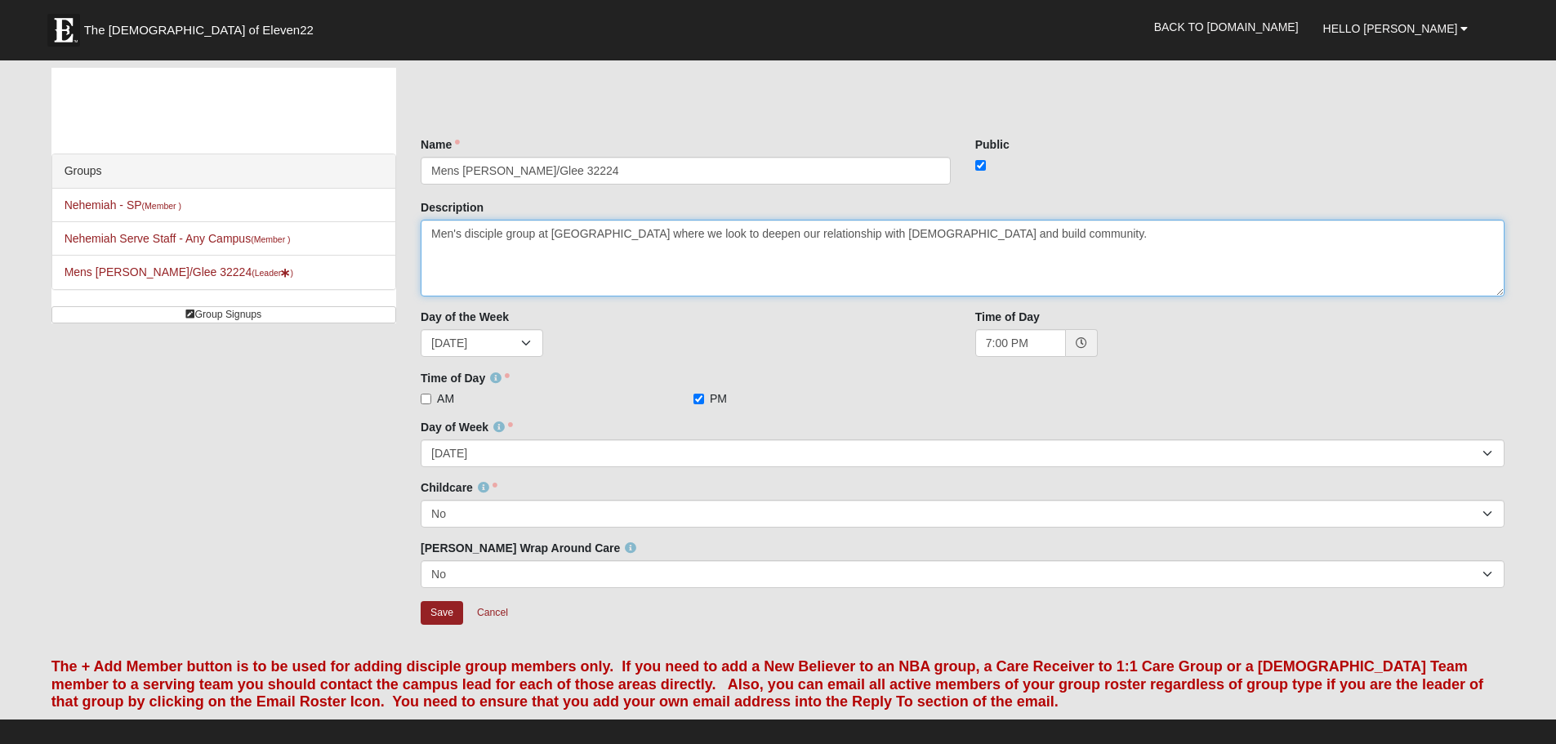
click at [1075, 240] on textarea "Men's disciple group at [GEOGRAPHIC_DATA] where we look to deepen our relations…" at bounding box center [963, 258] width 1084 height 77
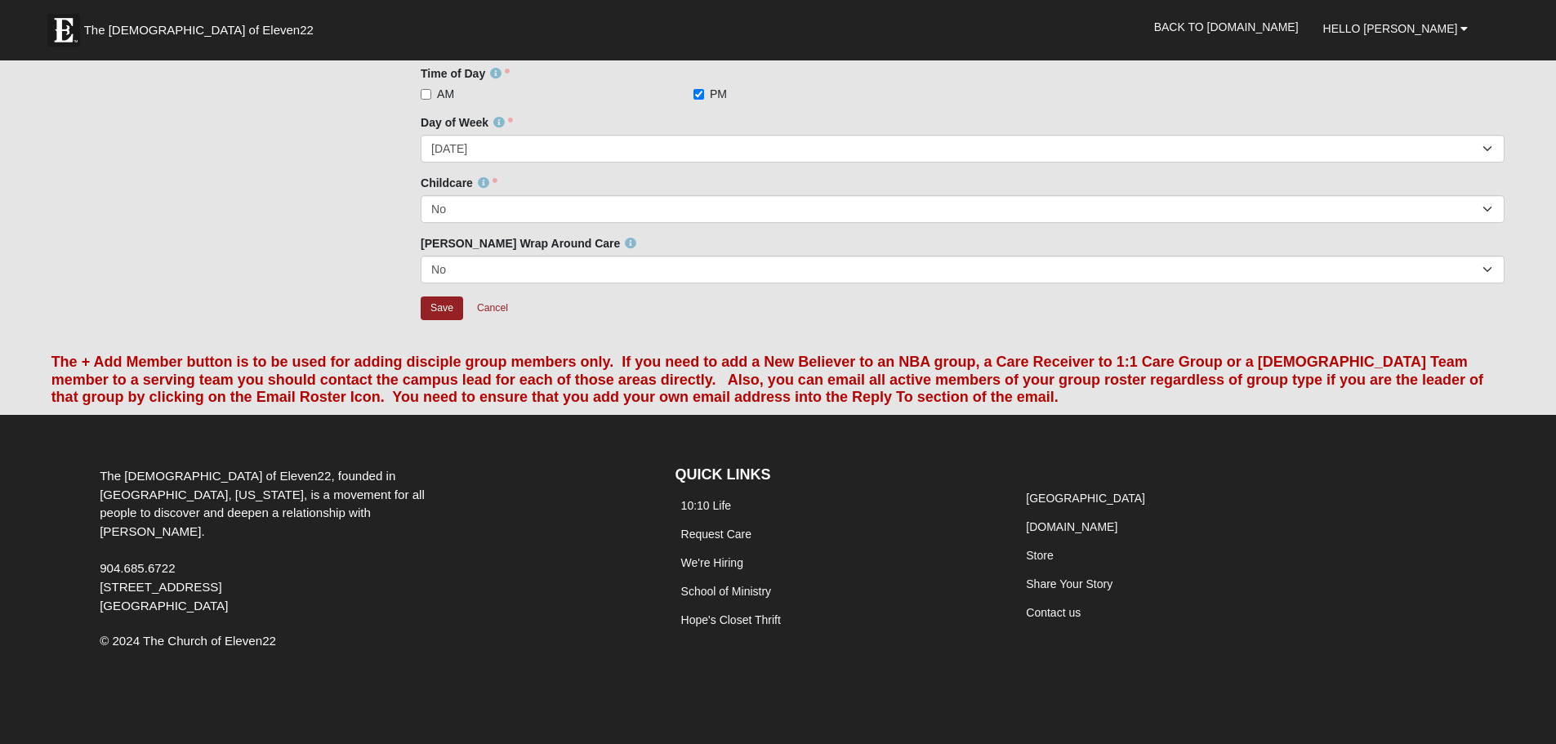
scroll to position [60, 0]
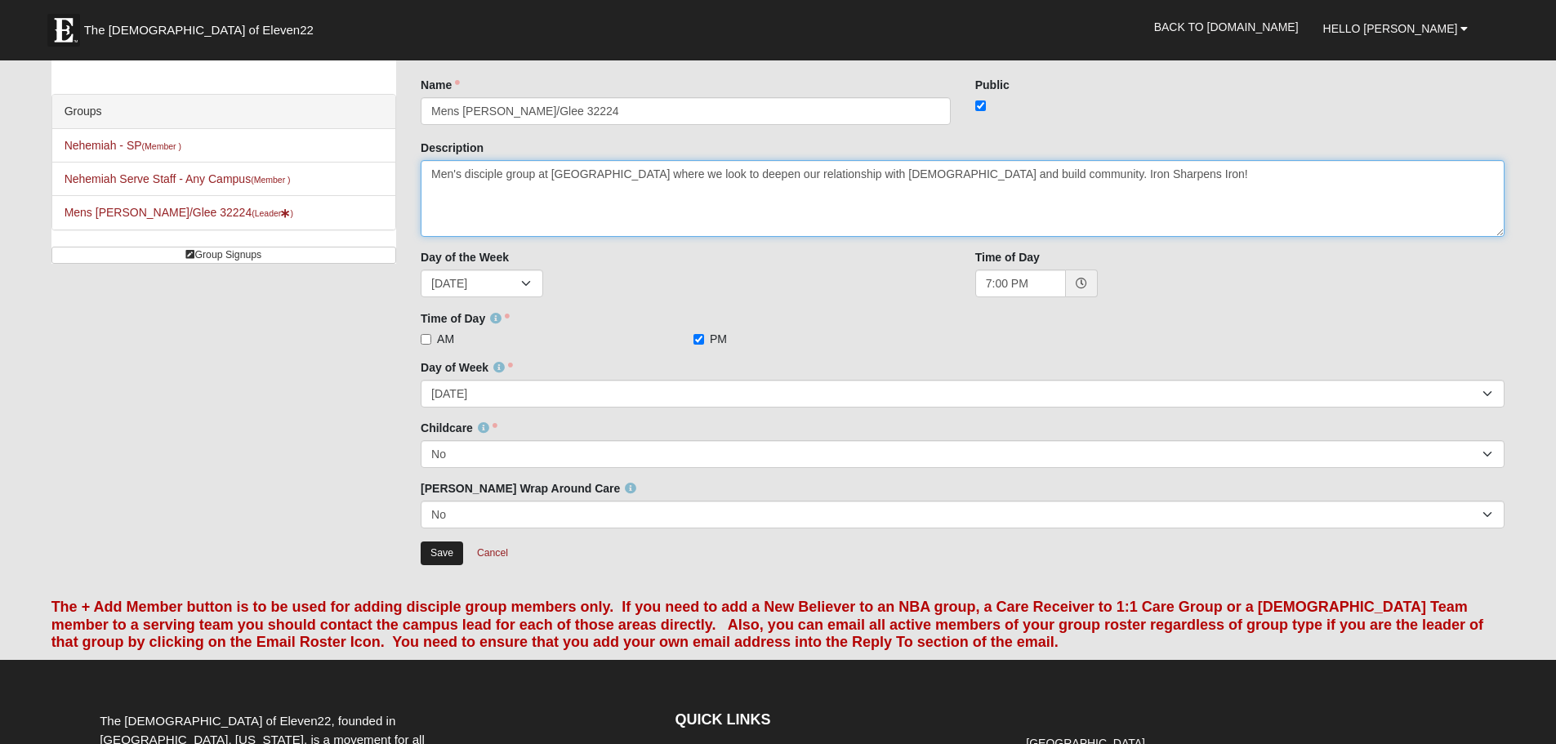
type textarea "Men's disciple group at [GEOGRAPHIC_DATA] where we look to deepen our relations…"
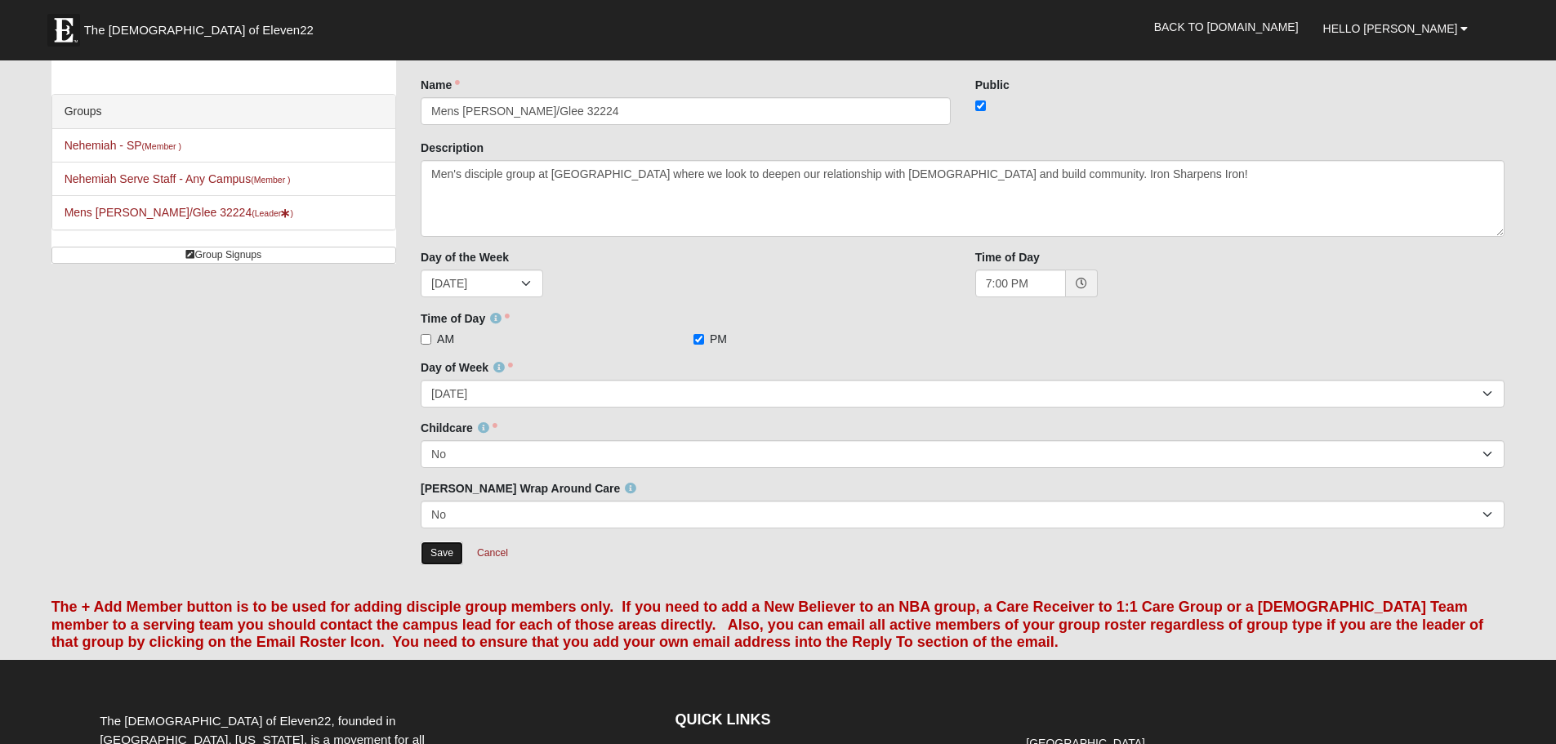
click at [451, 547] on input "Save" at bounding box center [442, 554] width 42 height 24
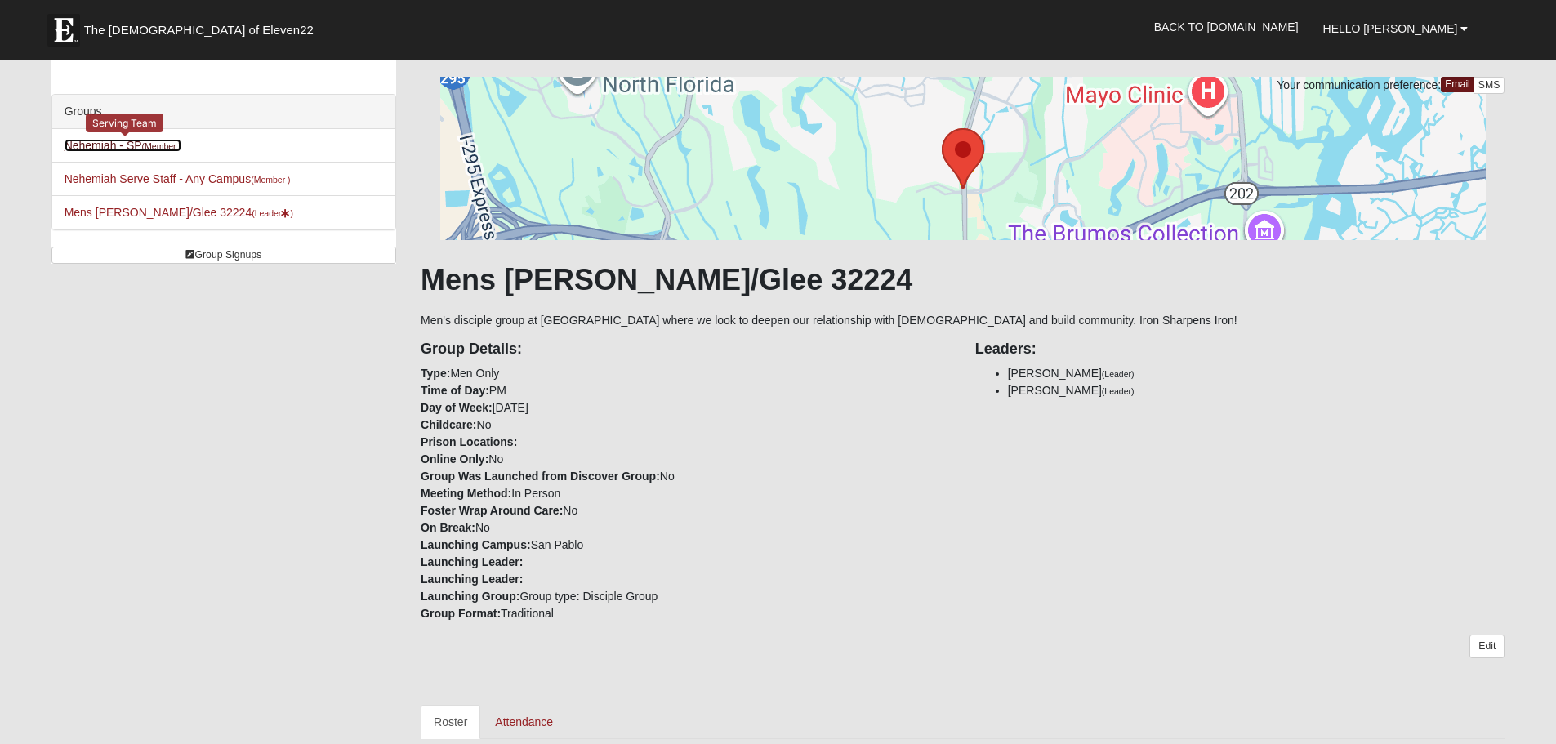
click at [160, 141] on small "(Member )" at bounding box center [161, 146] width 39 height 10
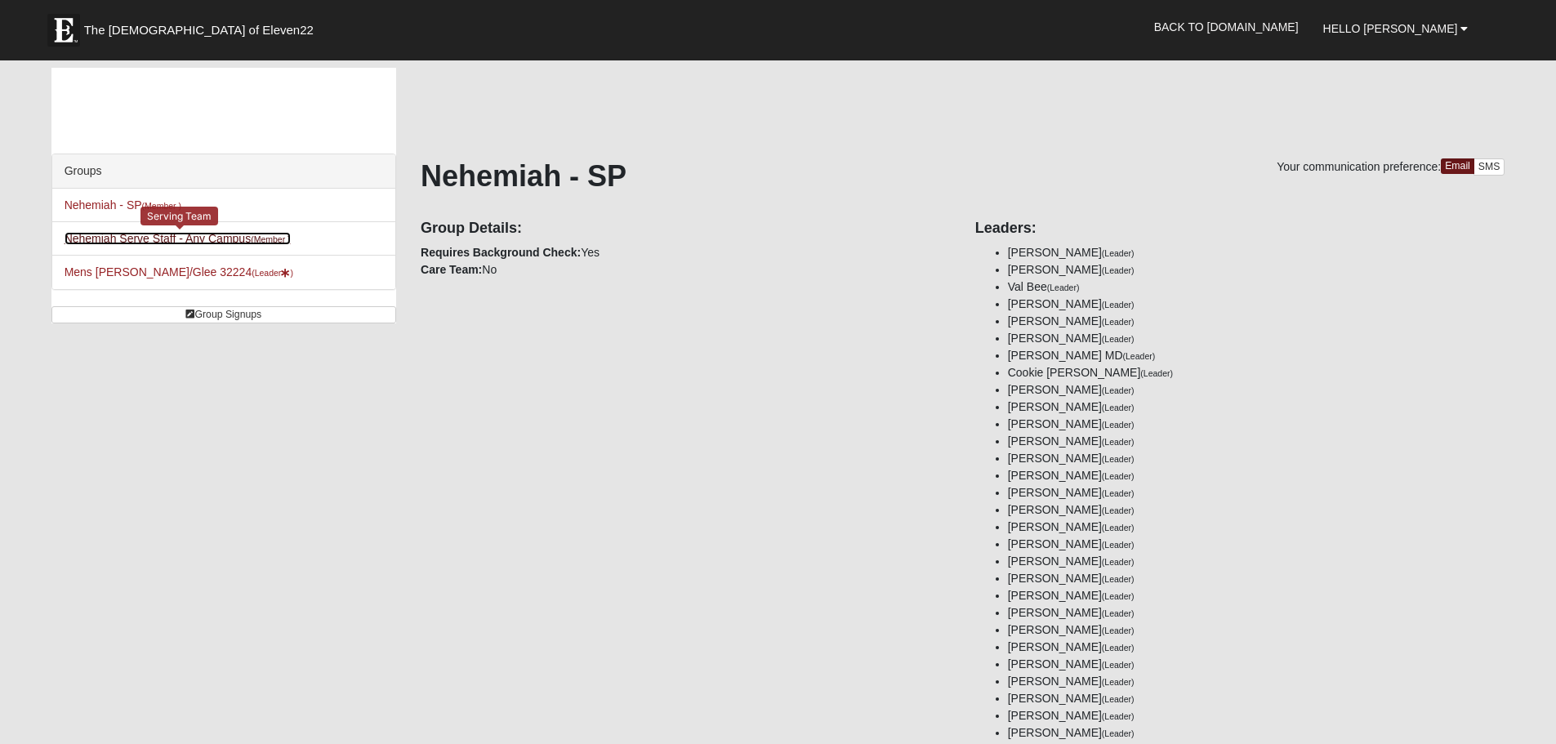
click at [172, 243] on link "Nehemiah Serve Staff - Any Campus (Member )" at bounding box center [178, 238] width 226 height 13
click at [1491, 172] on link "SMS" at bounding box center [1490, 166] width 32 height 17
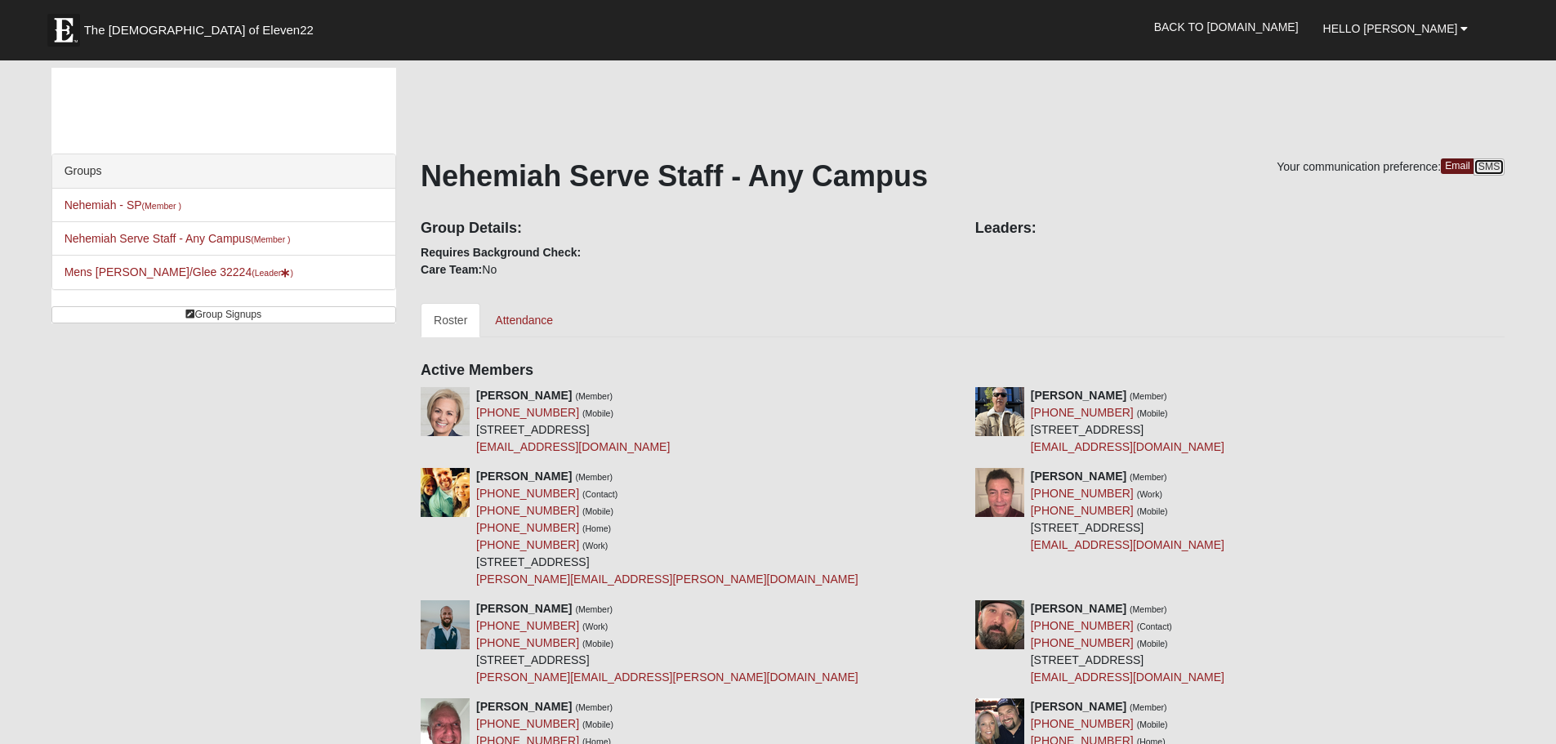
click at [1484, 164] on link "SMS" at bounding box center [1490, 166] width 32 height 17
click at [1429, 28] on span "Hello [PERSON_NAME]" at bounding box center [1390, 28] width 135 height 13
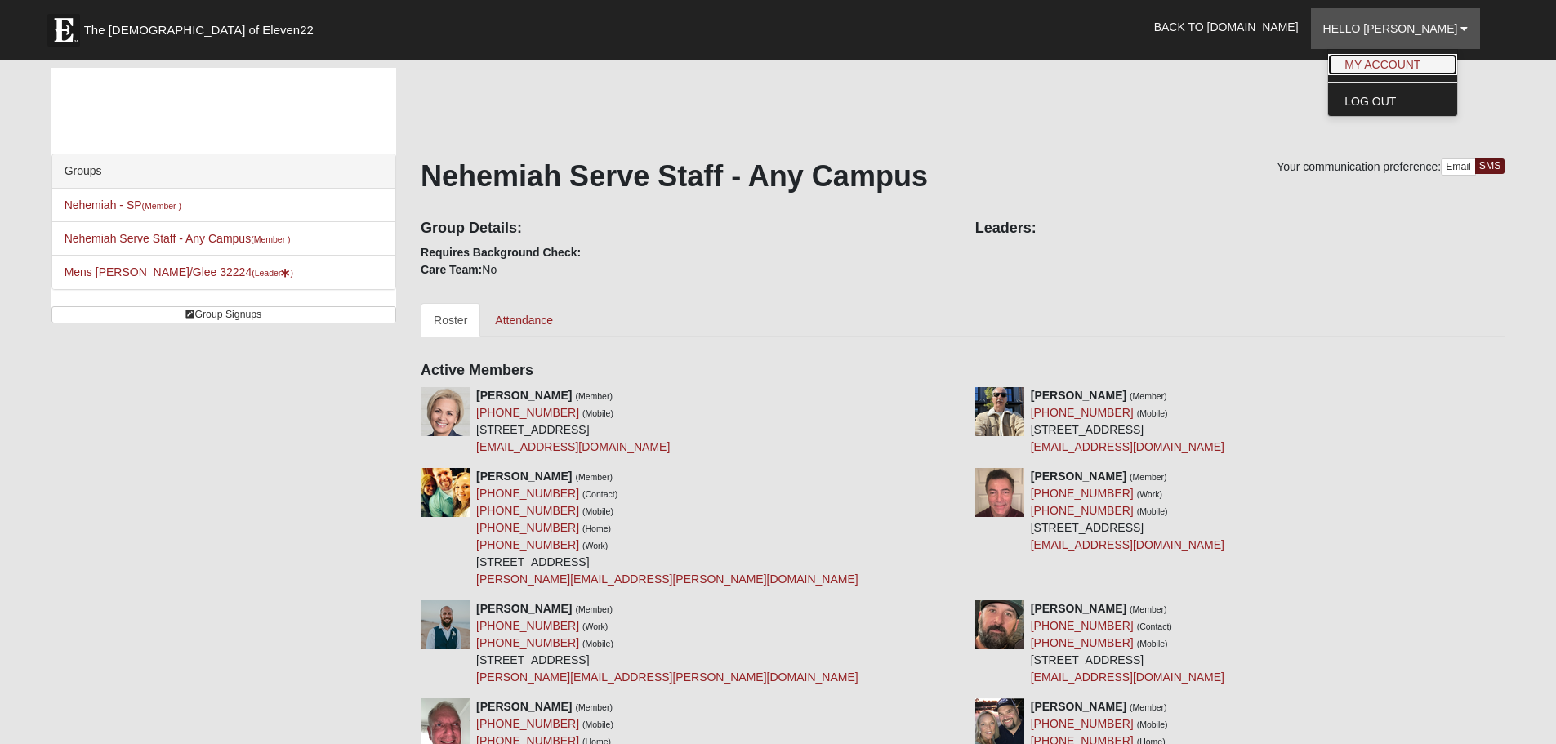
click at [1432, 68] on link "My Account" at bounding box center [1392, 64] width 129 height 21
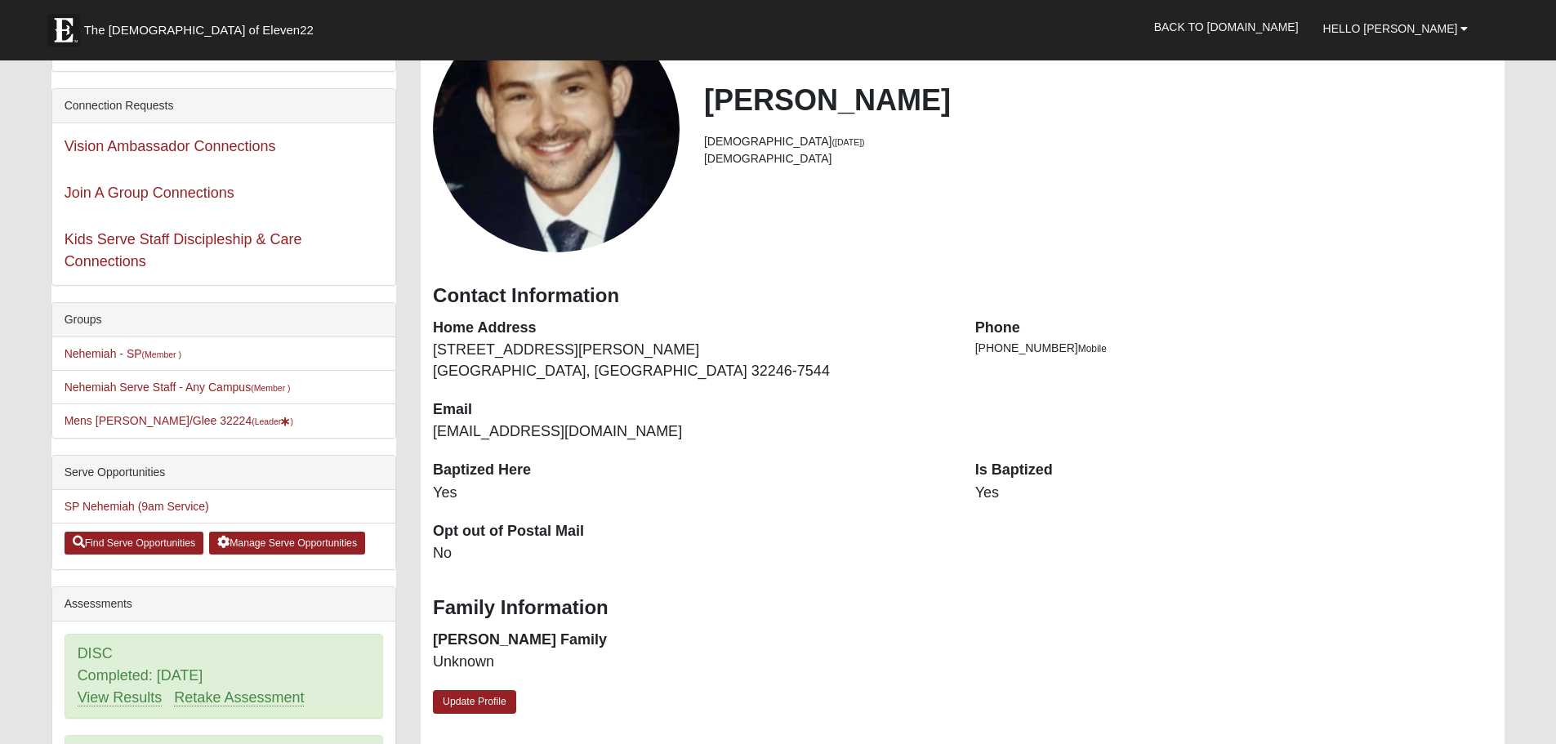
scroll to position [408, 0]
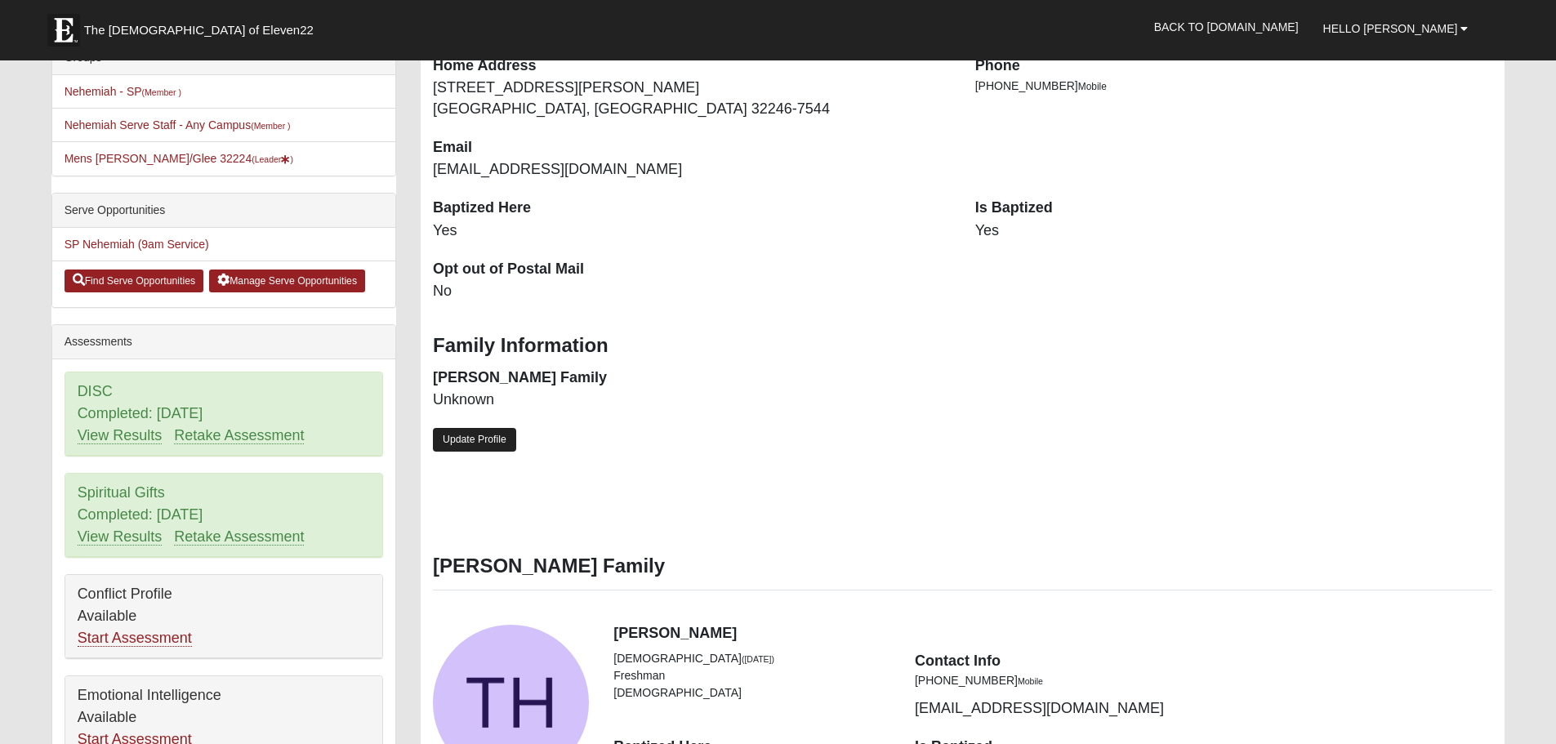
click at [461, 441] on link "Update Profile" at bounding box center [474, 440] width 83 height 24
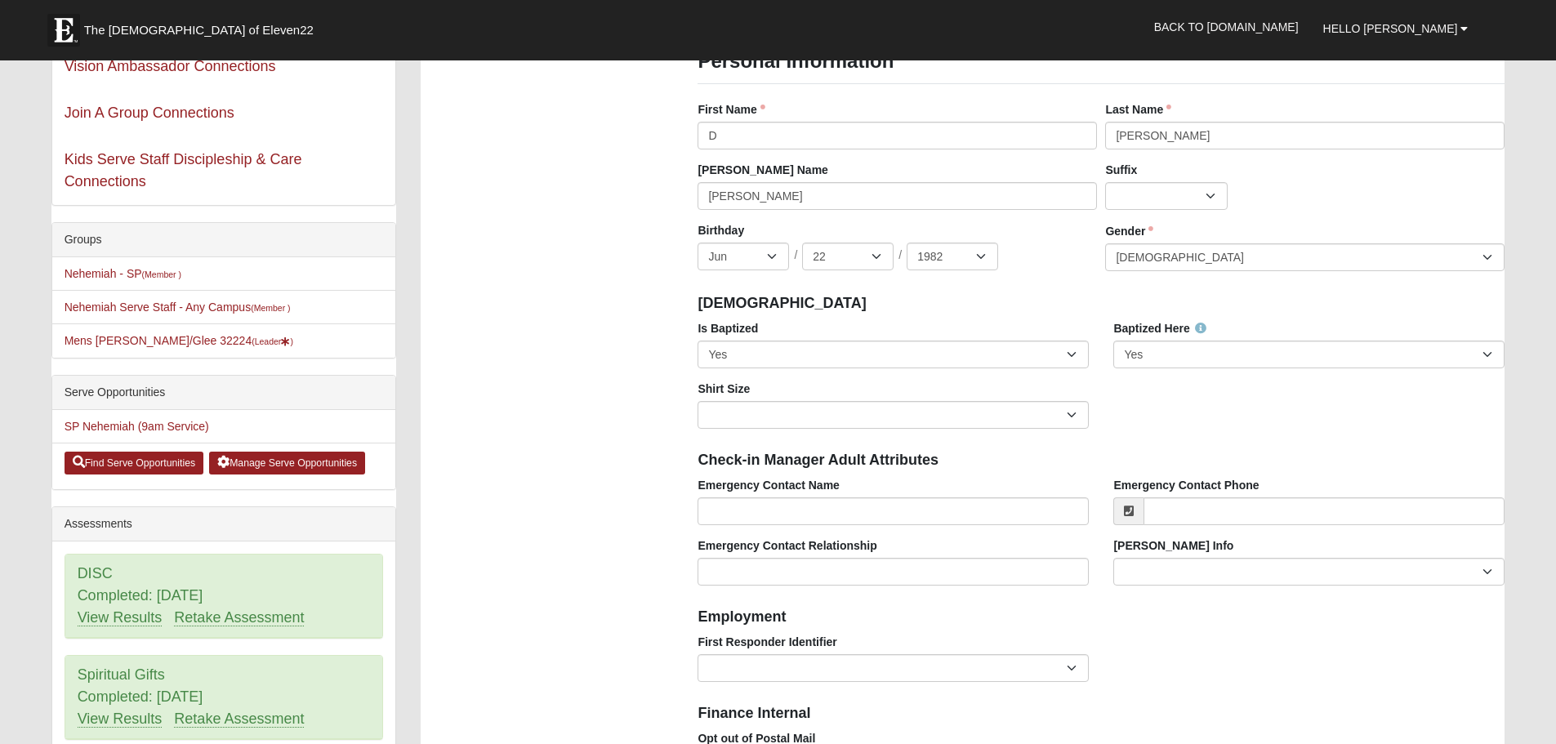
scroll to position [0, 0]
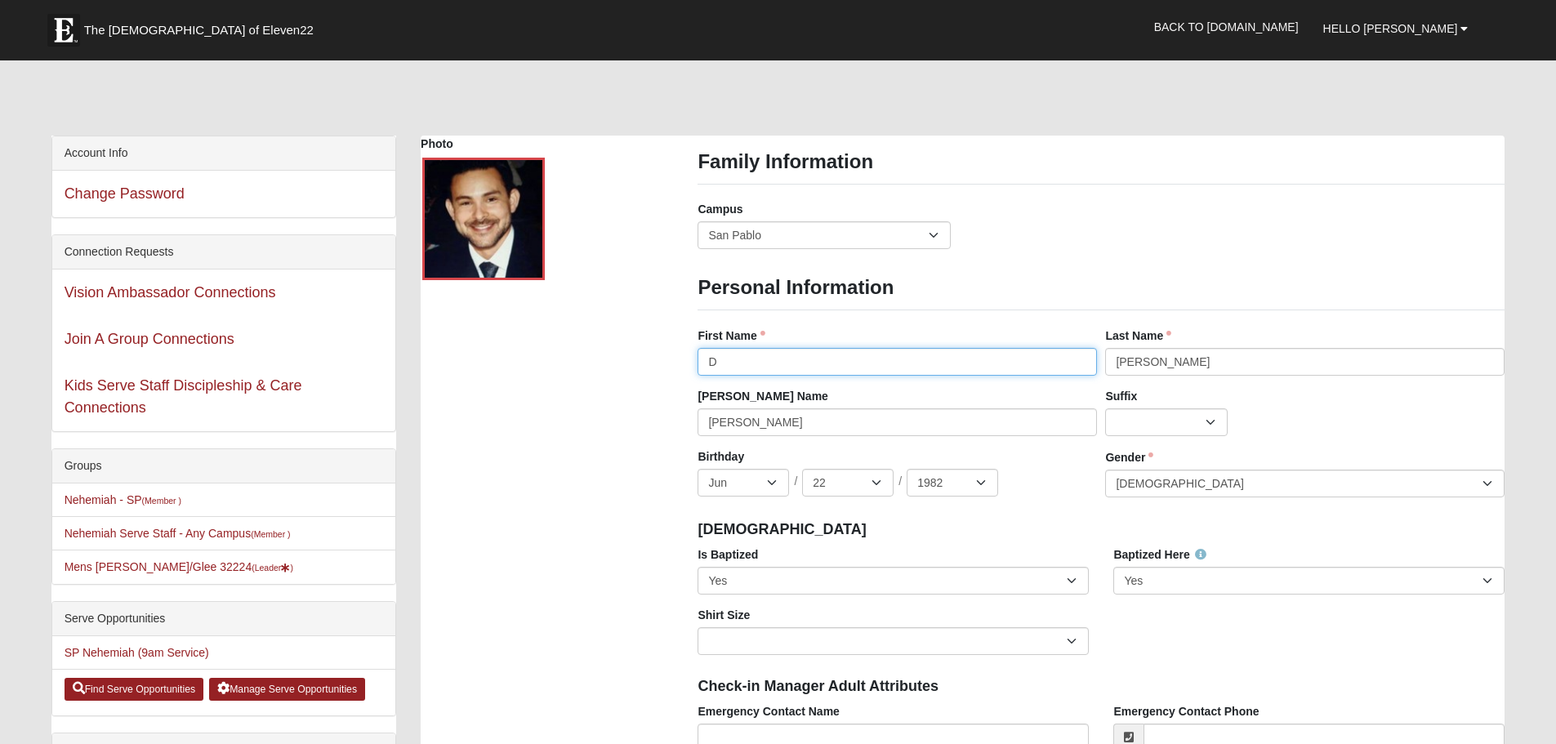
click at [775, 366] on input "D" at bounding box center [897, 362] width 399 height 28
type input "[PERSON_NAME]"
drag, startPoint x: 776, startPoint y: 422, endPoint x: 650, endPoint y: 419, distance: 125.8
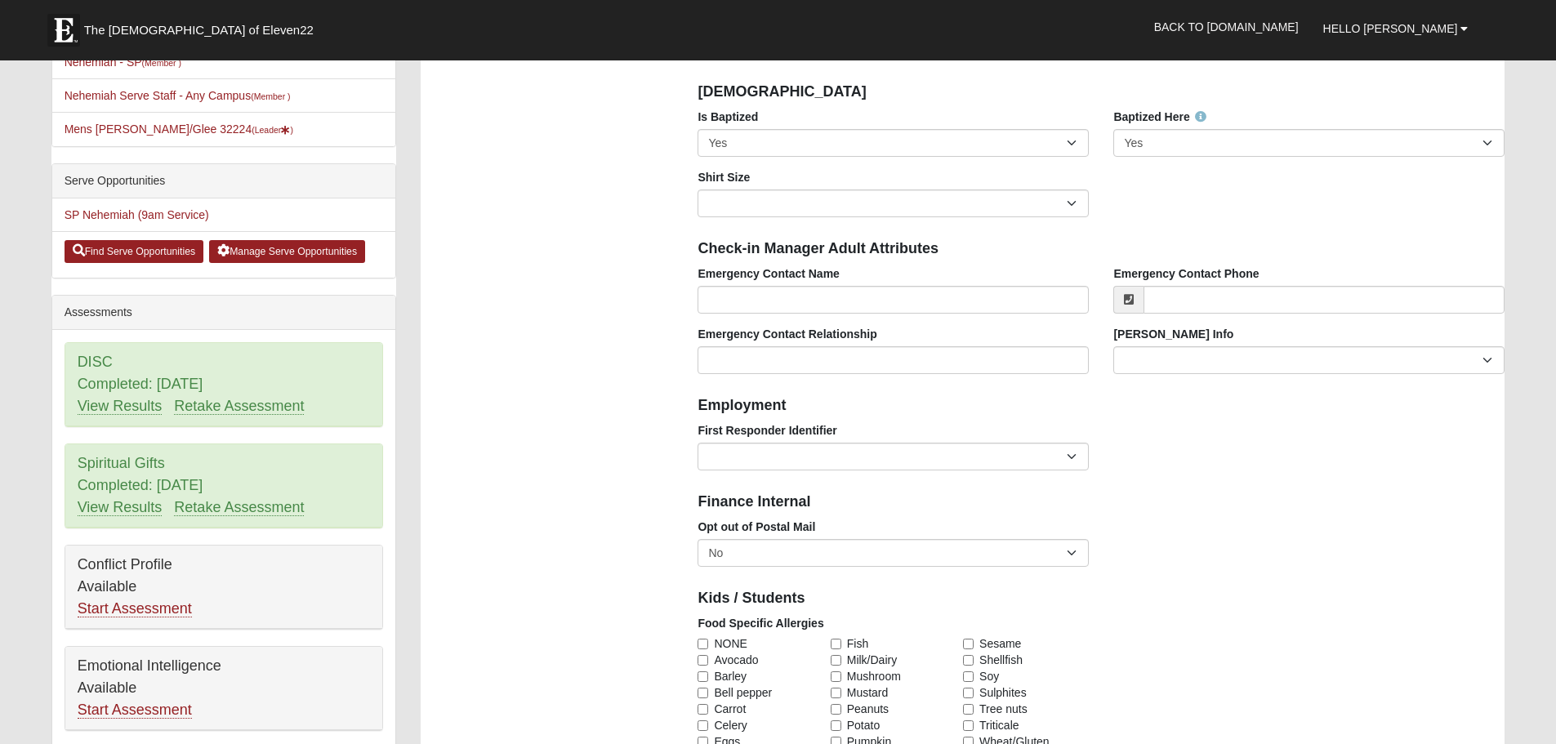
scroll to position [490, 0]
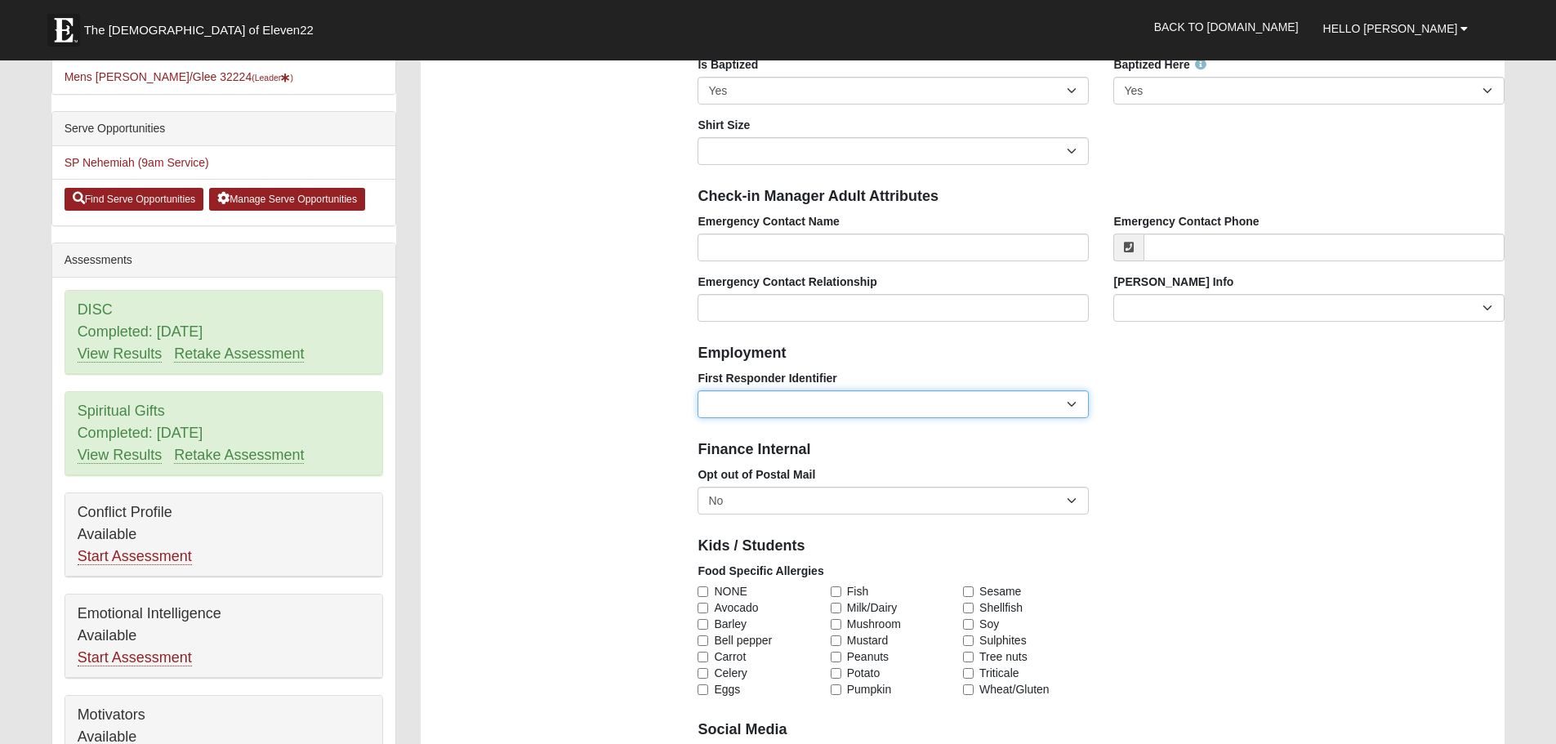
click at [823, 399] on select "EMT | Paramedic | Medical Firefighter | Fire Department Police Officer | Sherif…" at bounding box center [893, 404] width 391 height 28
click at [670, 395] on div "Photo Family Information Campus Arlington Baymeadows Eleven22 Online Fleming Is…" at bounding box center [962, 742] width 1108 height 2192
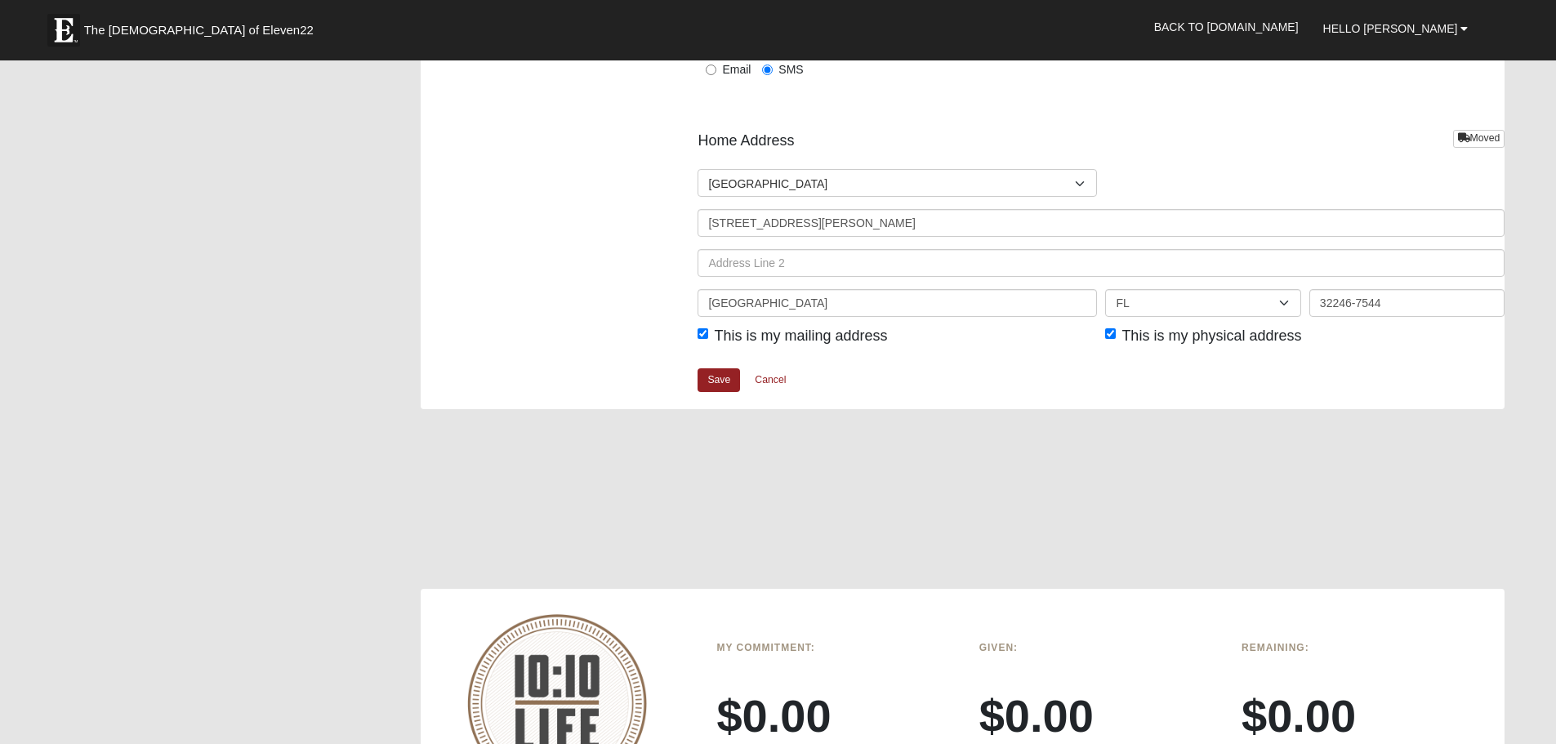
scroll to position [1634, 0]
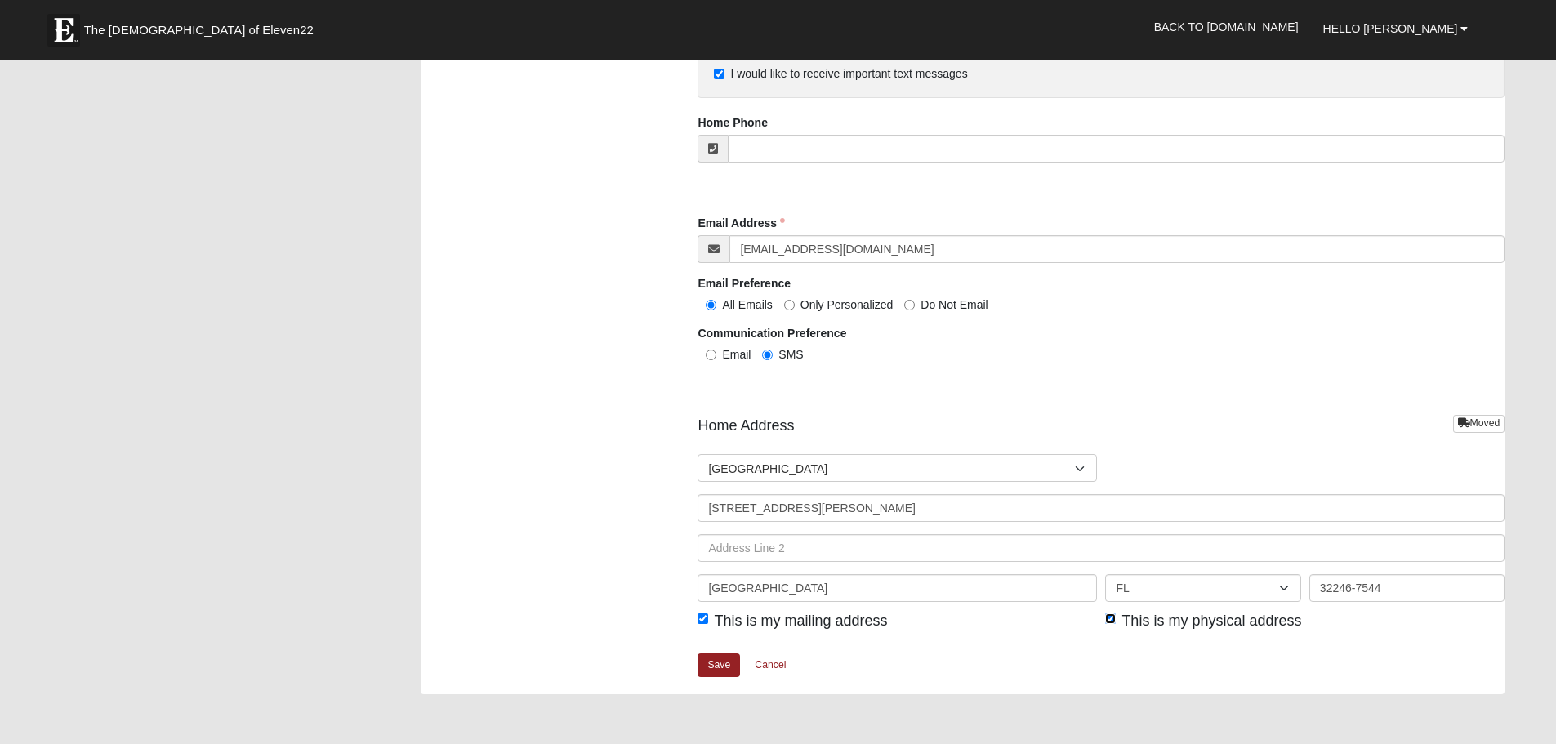
click at [1108, 620] on input "This is my physical address" at bounding box center [1110, 618] width 11 height 11
checkbox input "false"
click at [702, 621] on input "This is my mailing address" at bounding box center [703, 618] width 11 height 11
checkbox input "false"
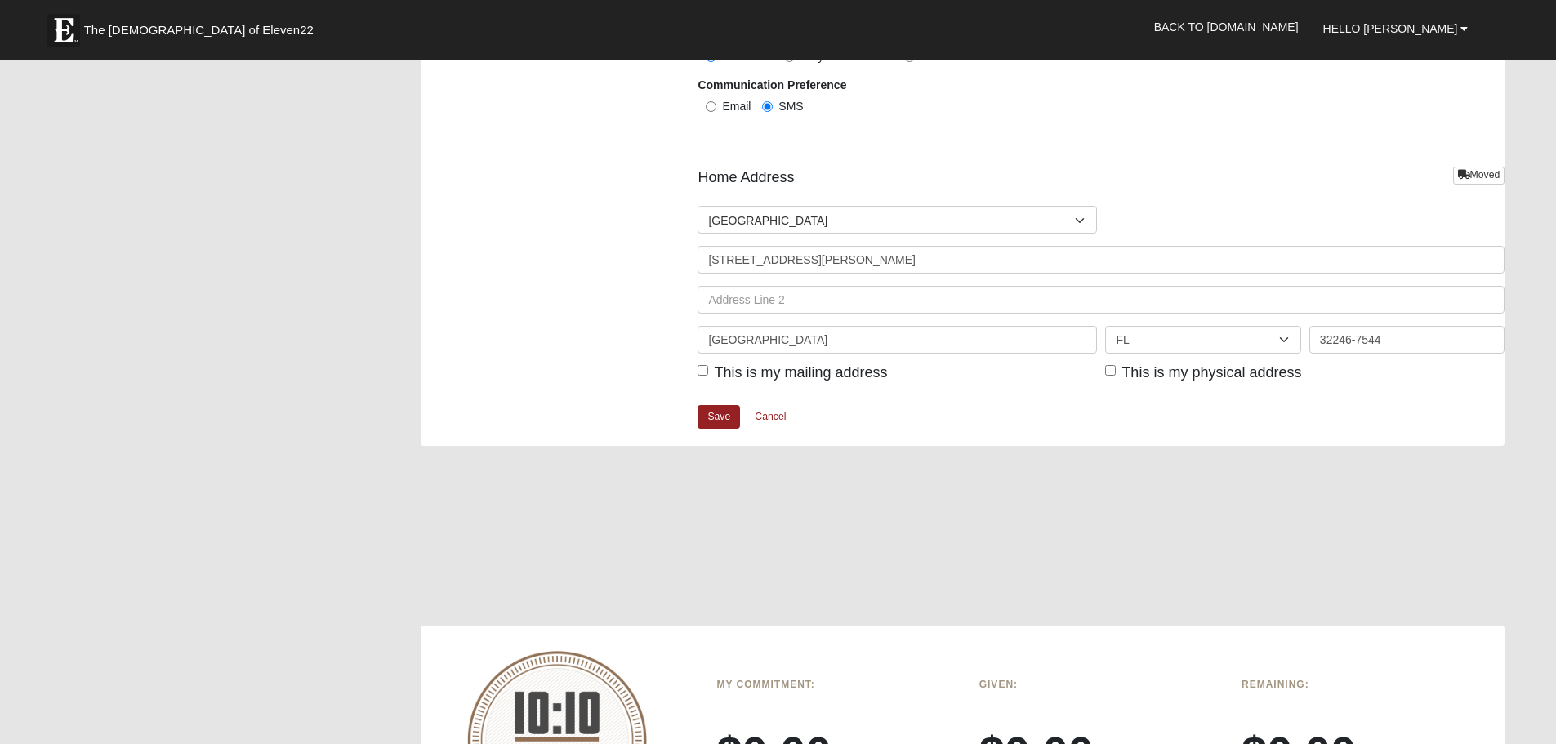
scroll to position [1879, 0]
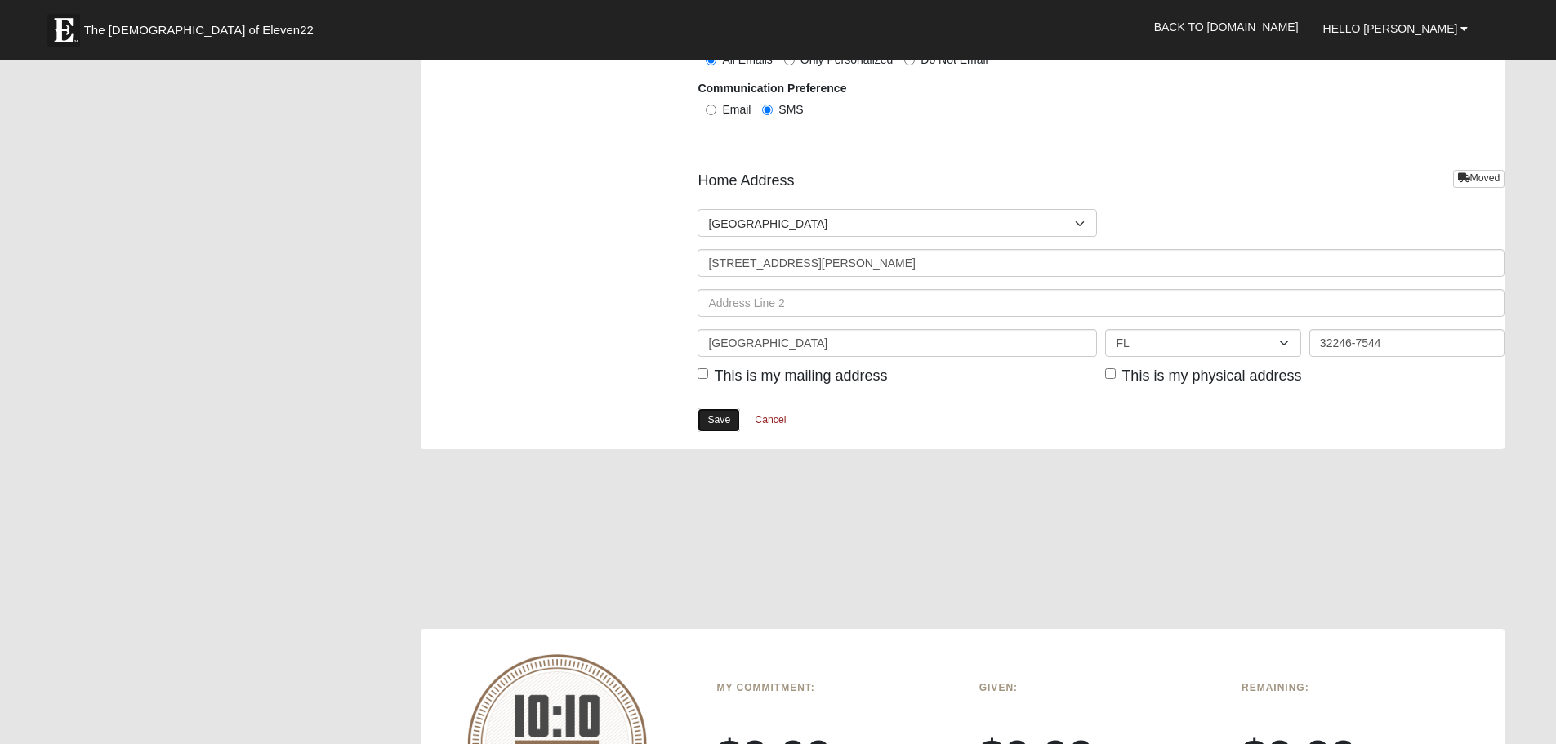
click at [718, 423] on link "Save" at bounding box center [719, 420] width 42 height 24
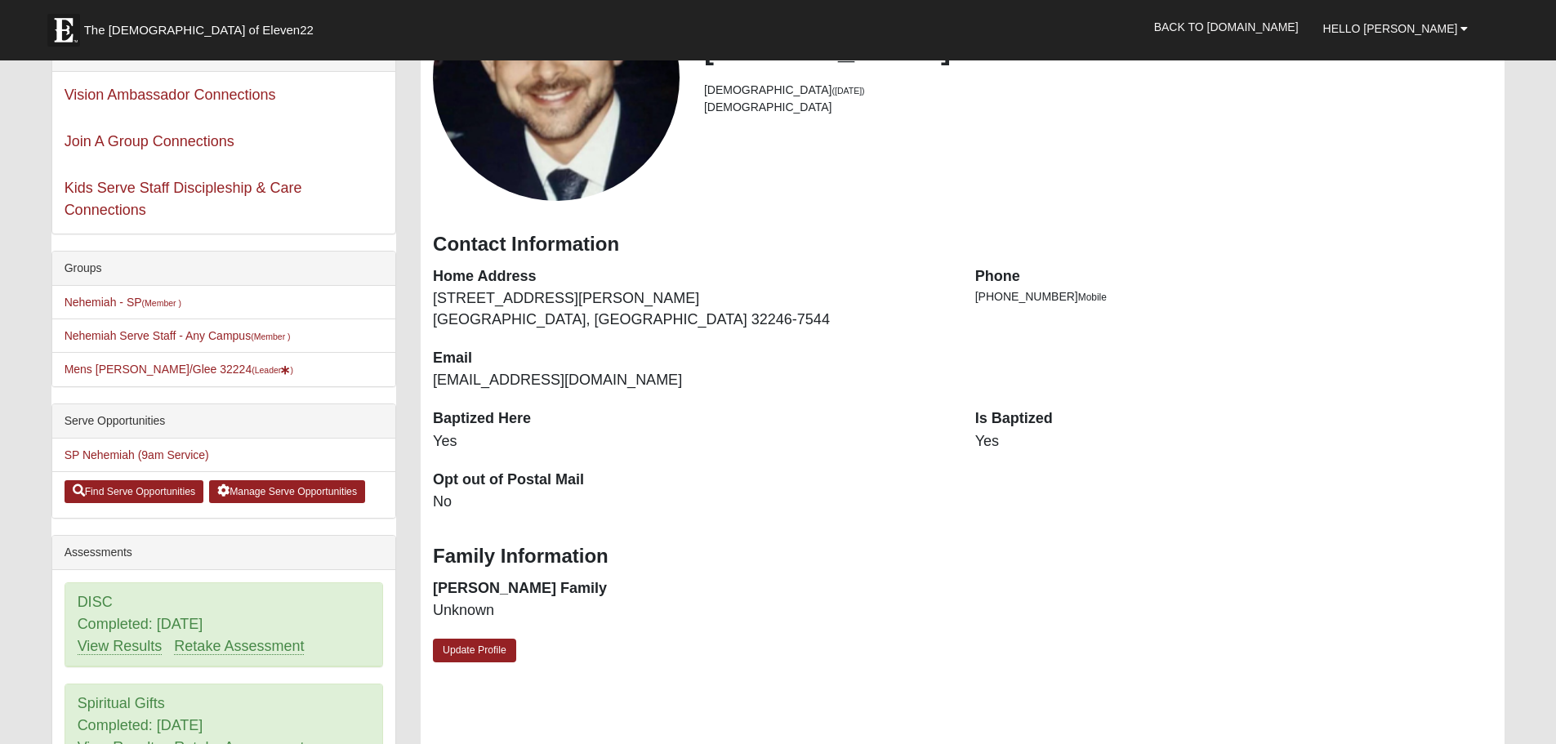
scroll to position [327, 0]
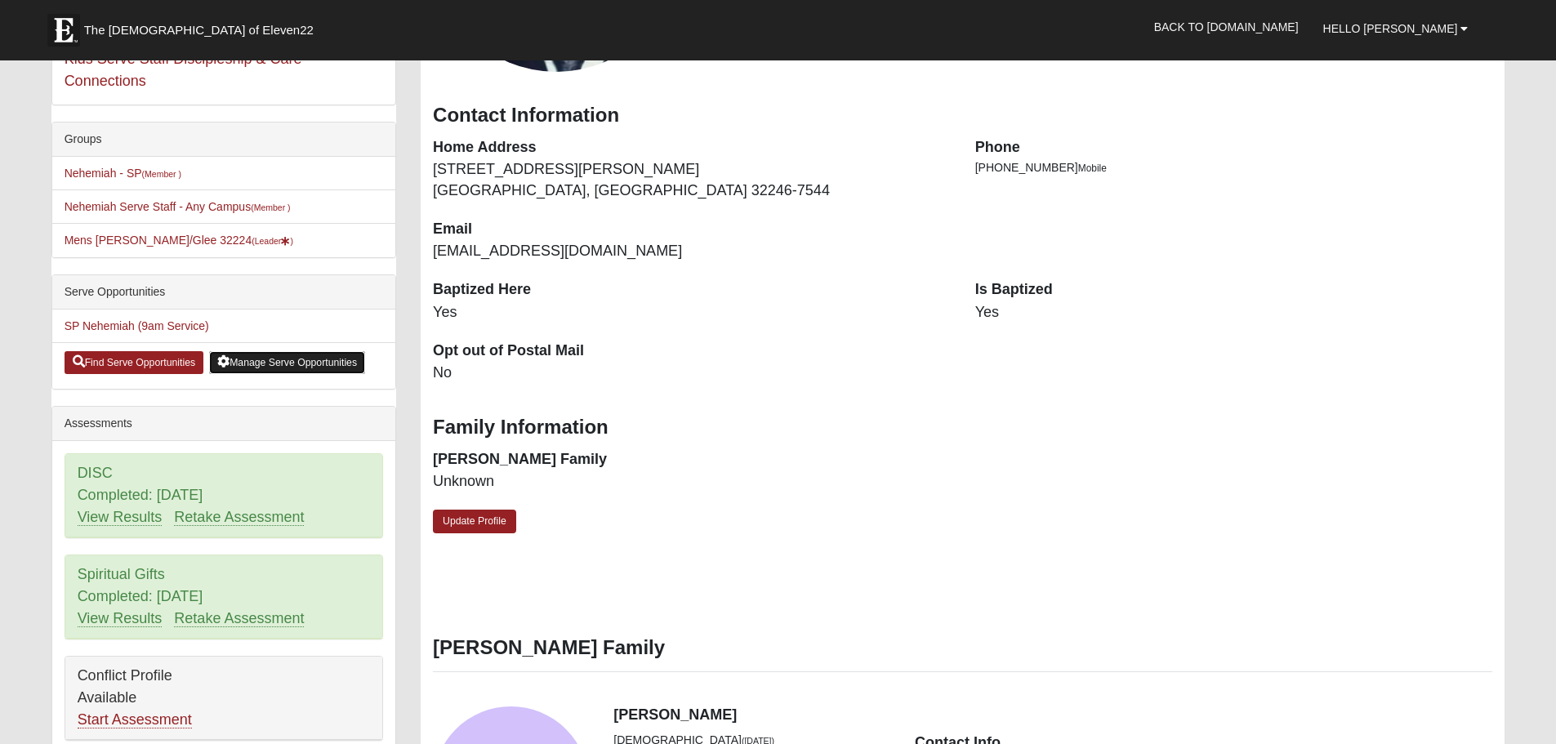
click at [281, 359] on link "Manage Serve Opportunities" at bounding box center [287, 362] width 156 height 23
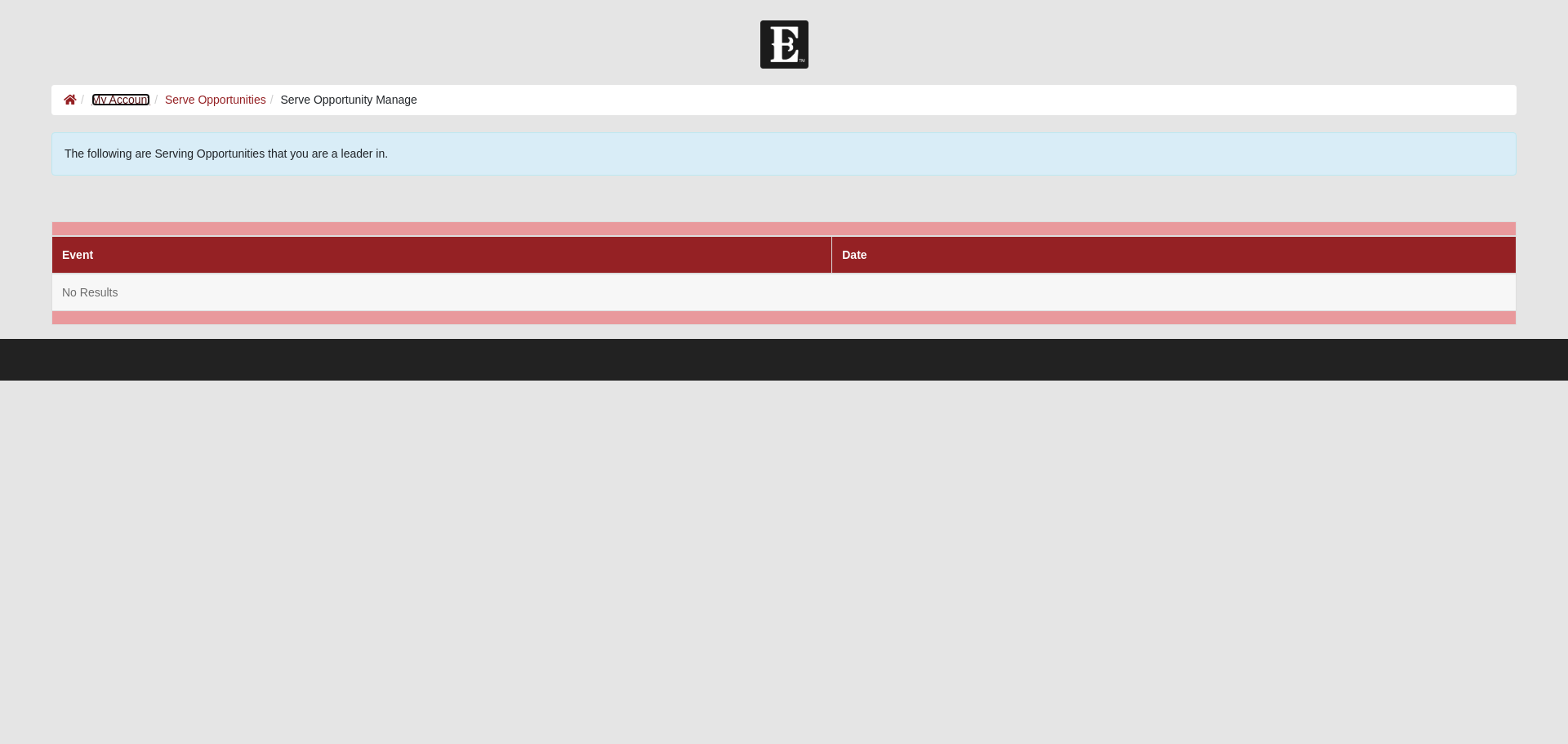
click at [106, 97] on link "My Account" at bounding box center [120, 99] width 59 height 13
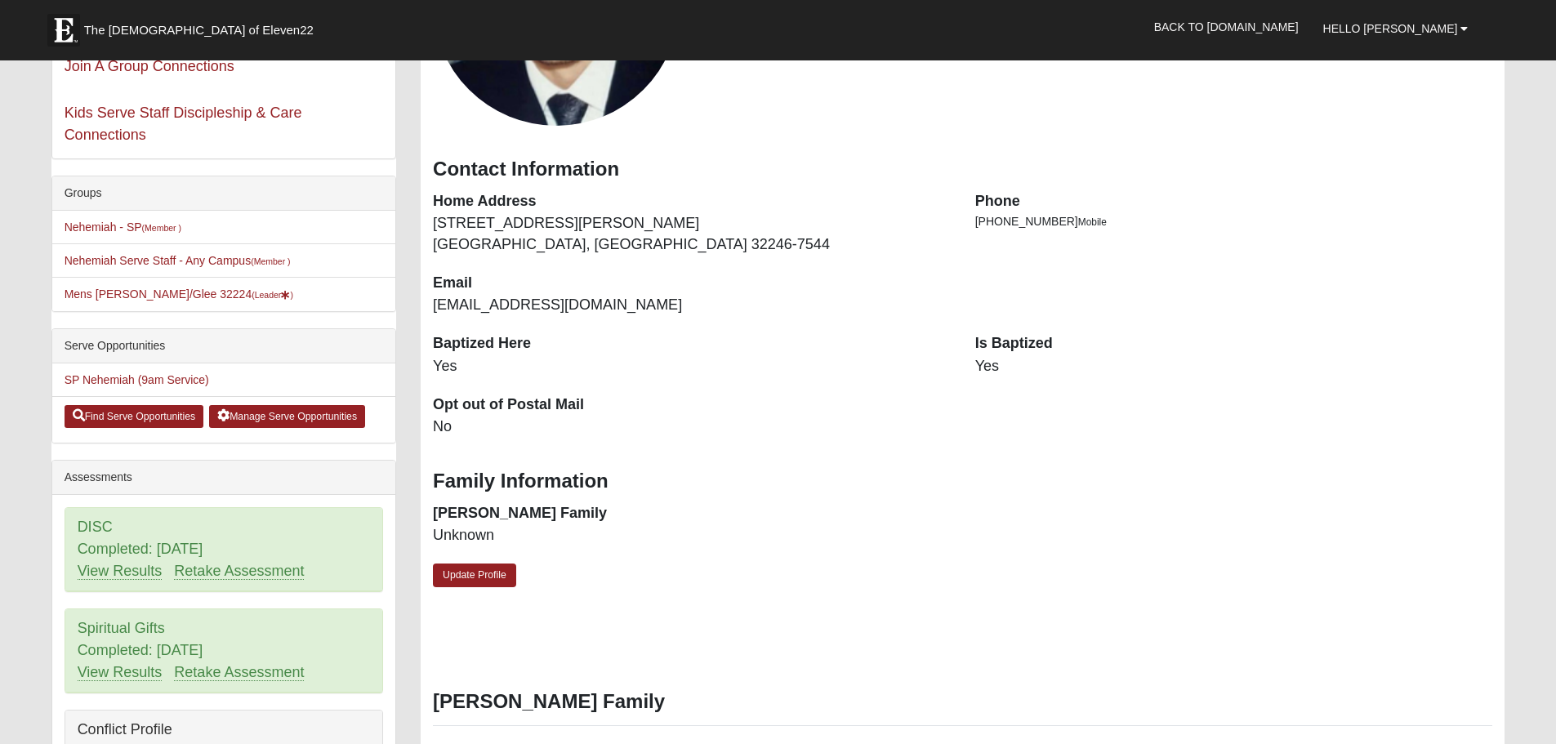
scroll to position [327, 0]
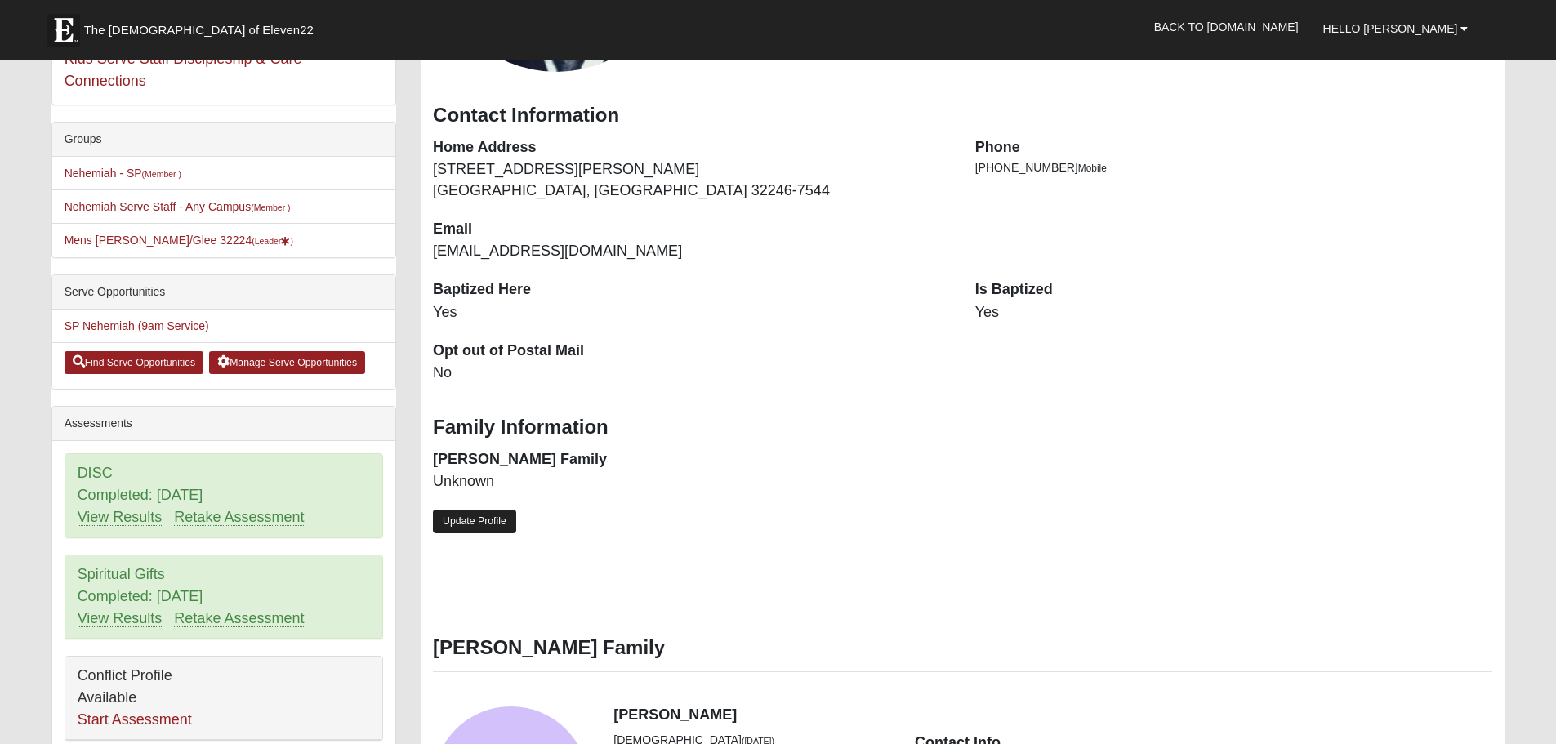
click at [493, 524] on link "Update Profile" at bounding box center [474, 522] width 83 height 24
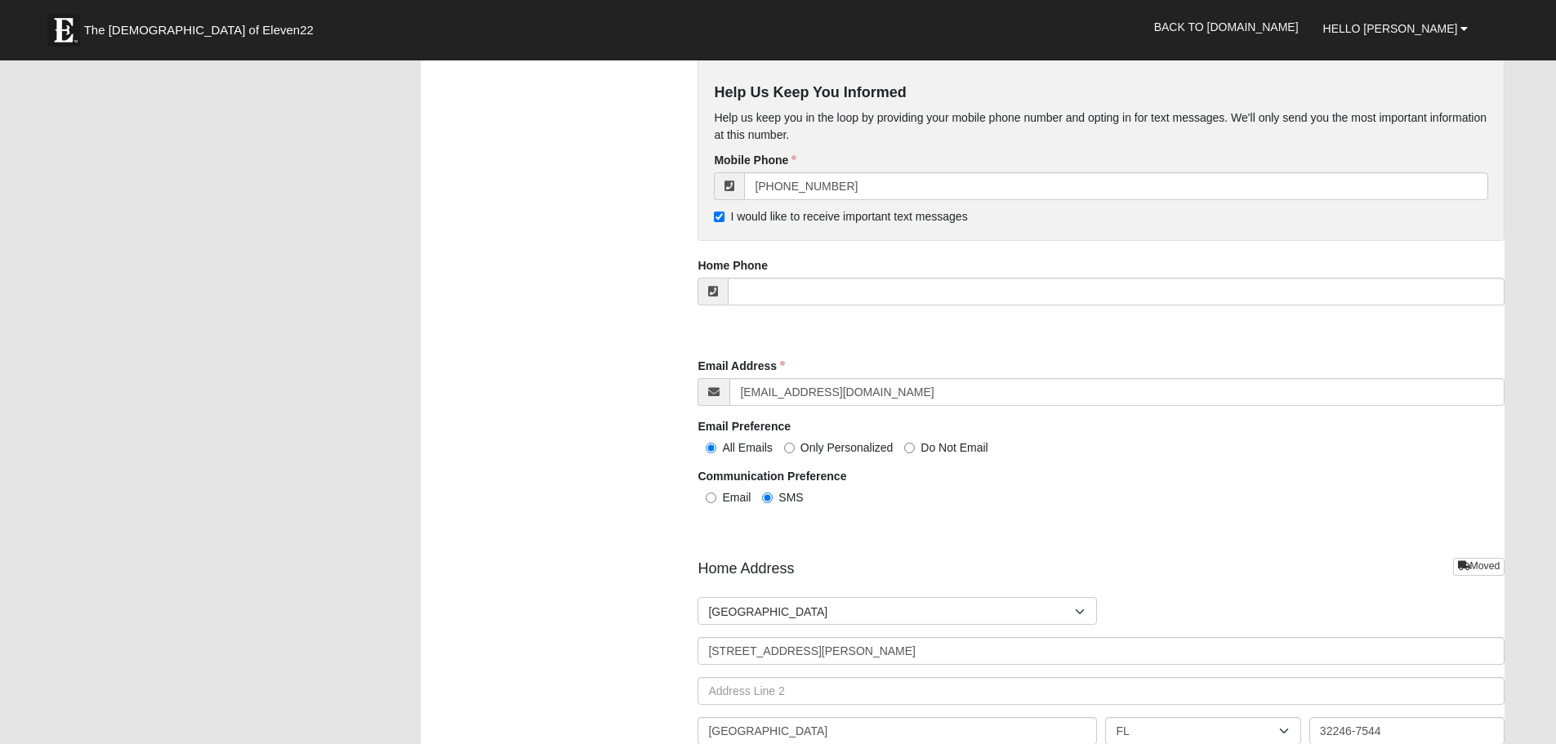
scroll to position [1552, 0]
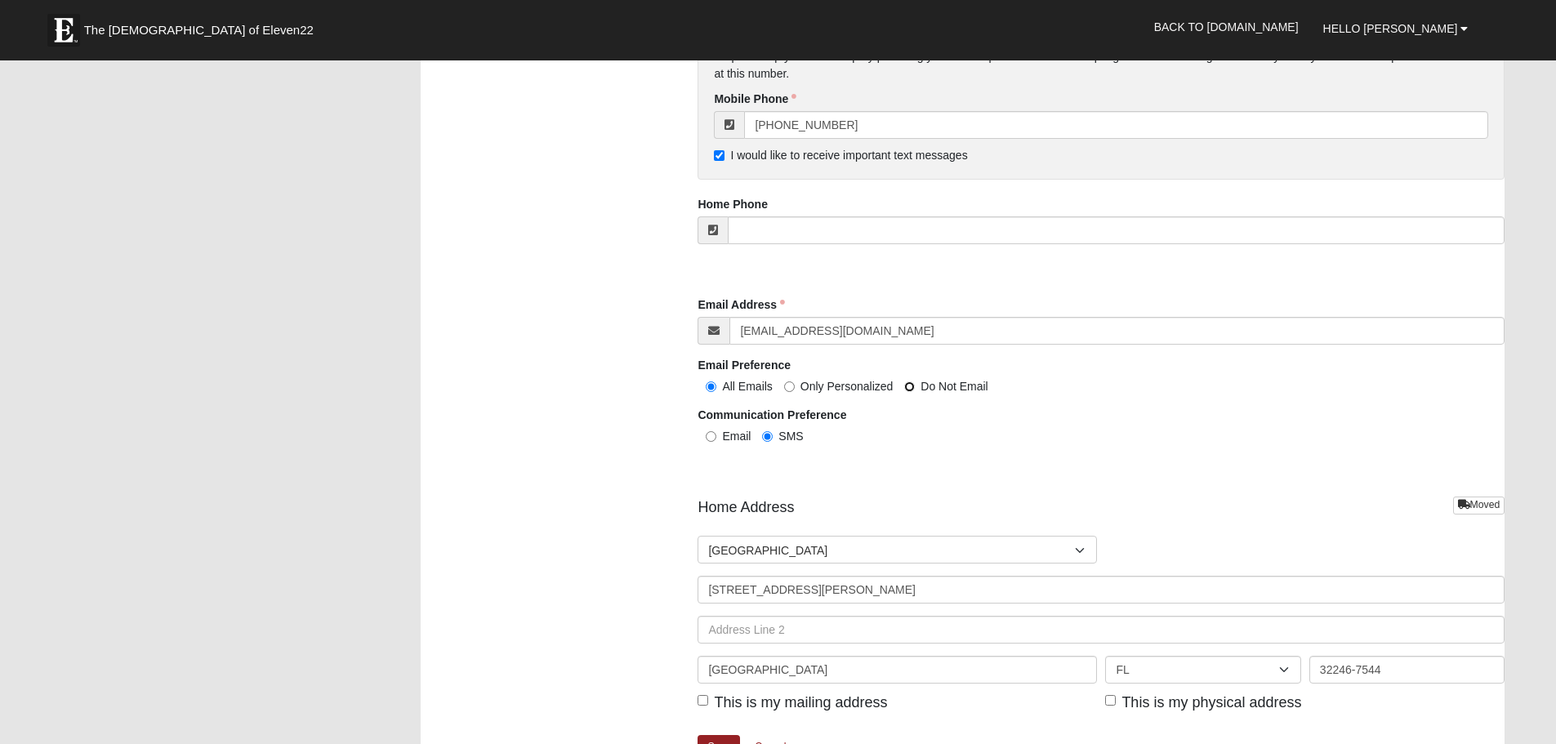
click at [909, 386] on input "Do Not Email" at bounding box center [909, 386] width 11 height 11
radio input "true"
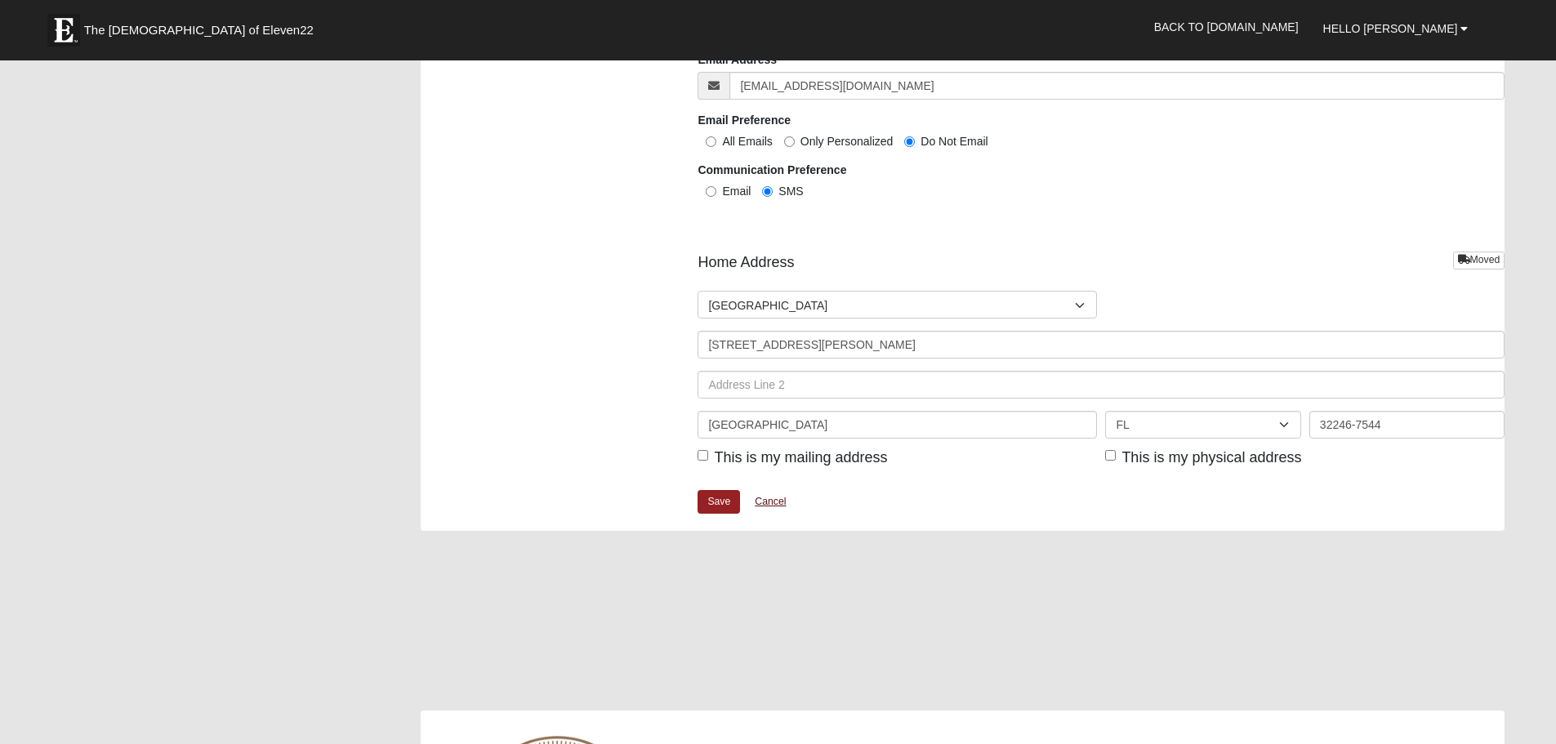
drag, startPoint x: 865, startPoint y: 509, endPoint x: 763, endPoint y: 509, distance: 102.1
click at [763, 509] on div "Save Cancel" at bounding box center [1101, 510] width 807 height 42
drag, startPoint x: 1242, startPoint y: 221, endPoint x: 962, endPoint y: 216, distance: 280.2
click at [702, 506] on link "Save" at bounding box center [719, 502] width 42 height 24
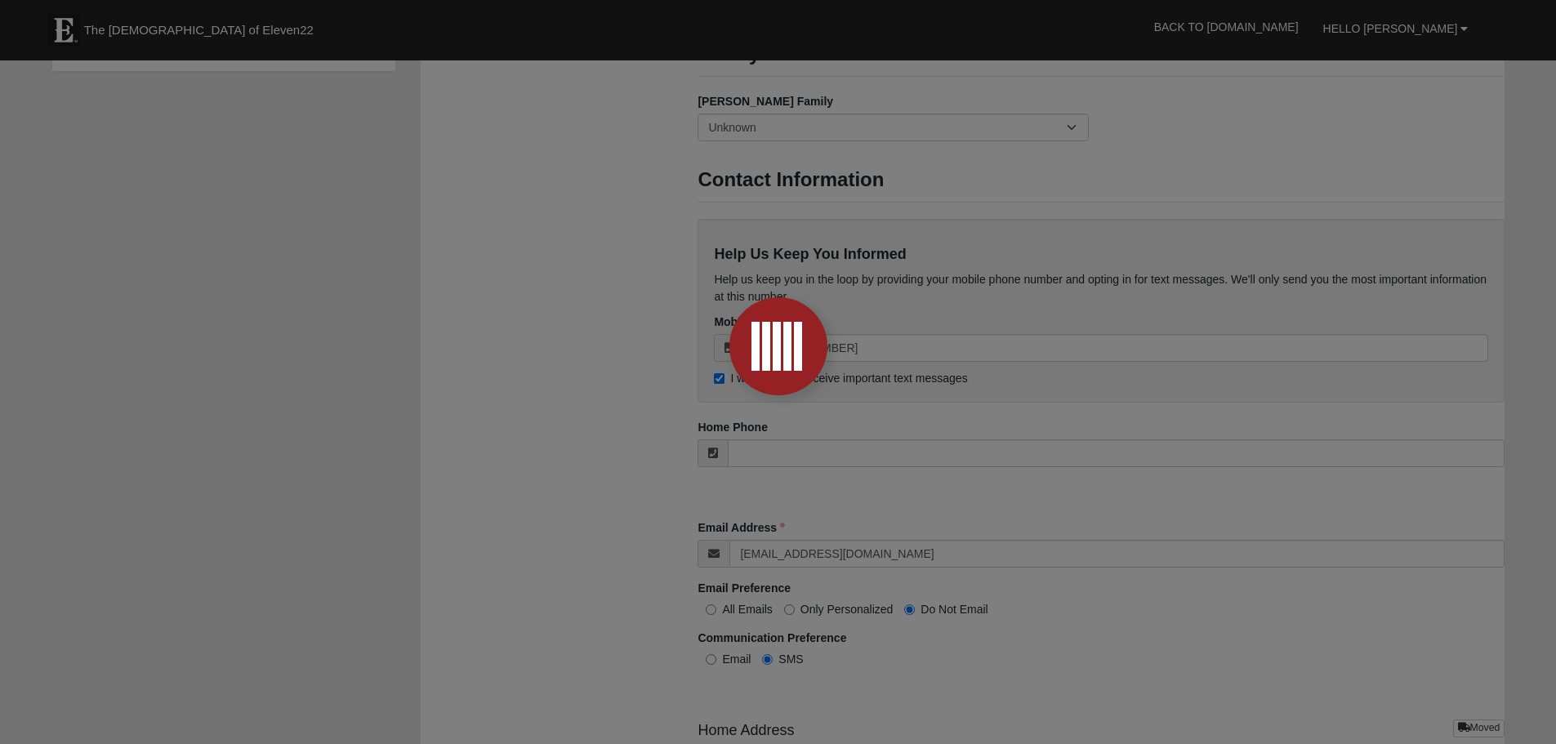
scroll to position [1225, 0]
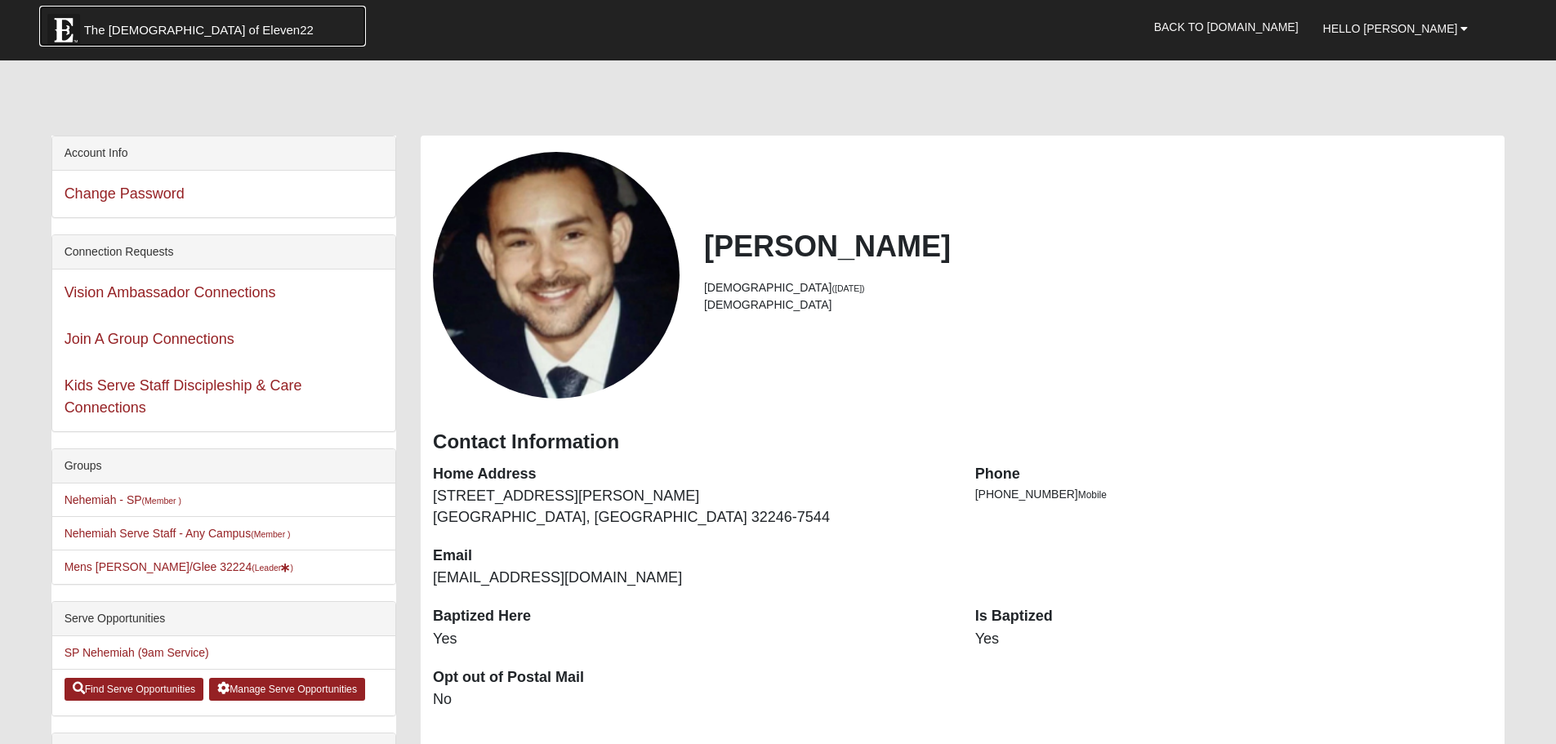
click at [92, 33] on span "The [DEMOGRAPHIC_DATA] of Eleven22" at bounding box center [199, 30] width 230 height 16
